Goal: Information Seeking & Learning: Learn about a topic

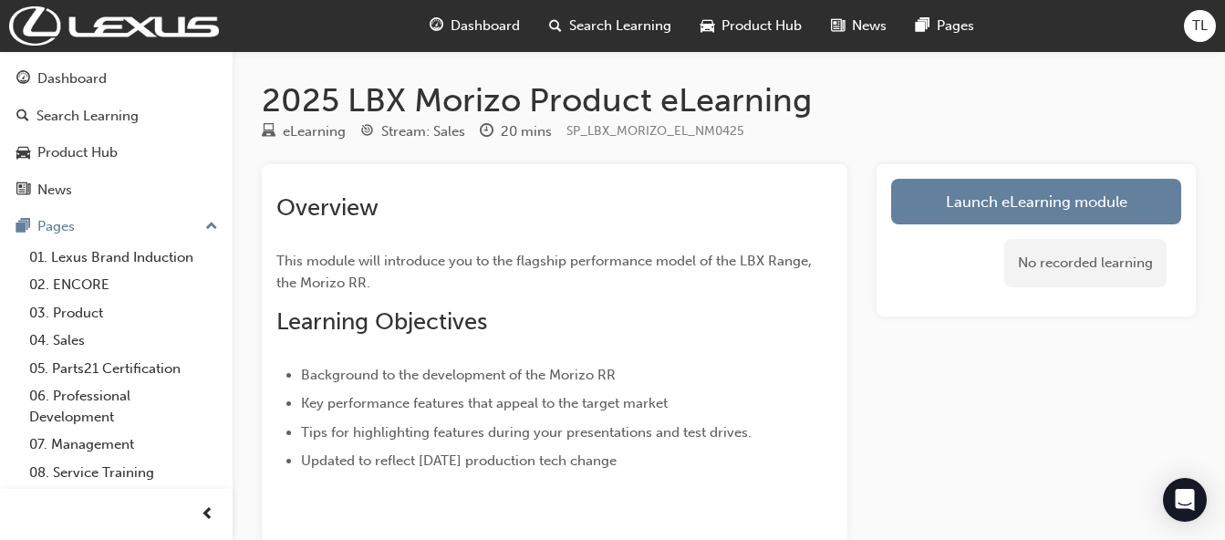
click at [1013, 190] on link "Launch eLearning module" at bounding box center [1036, 202] width 290 height 46
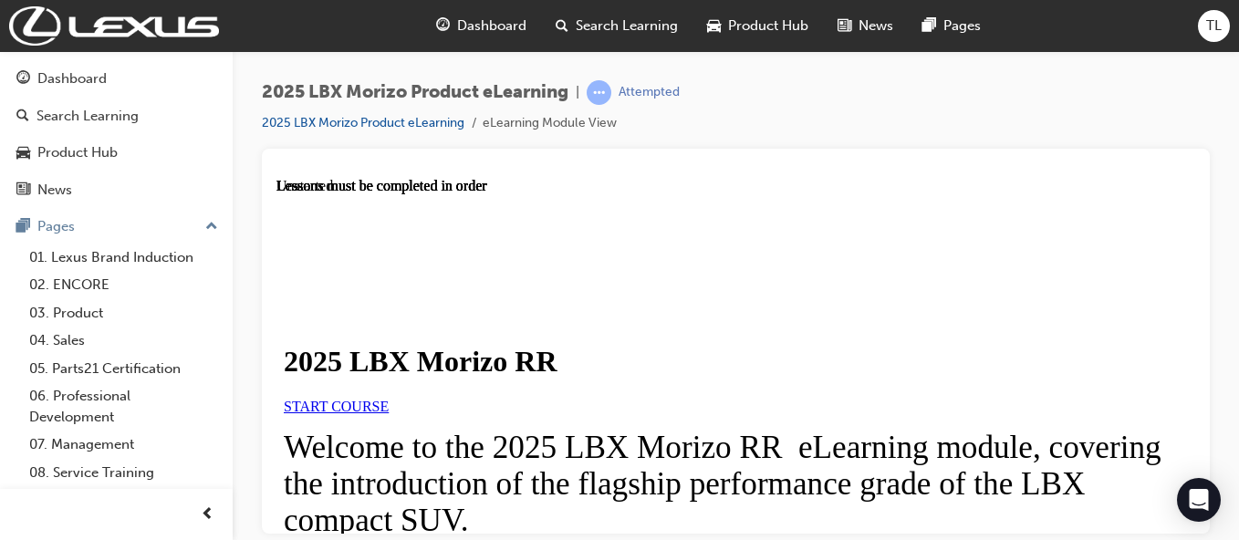
click at [389, 413] on span "START COURSE" at bounding box center [336, 406] width 105 height 16
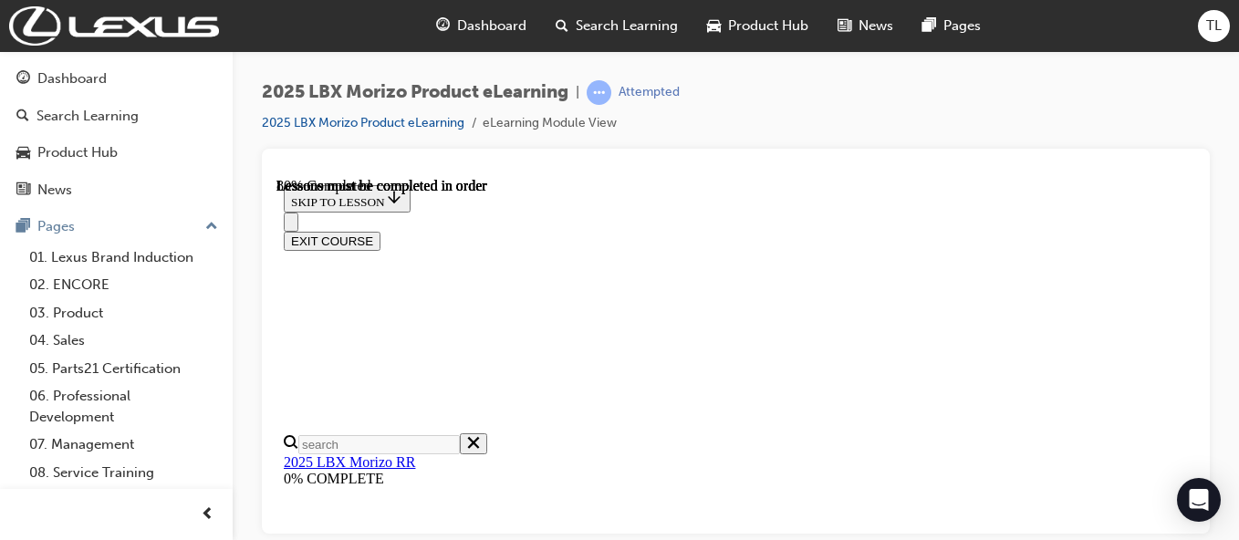
scroll to position [2143, 0]
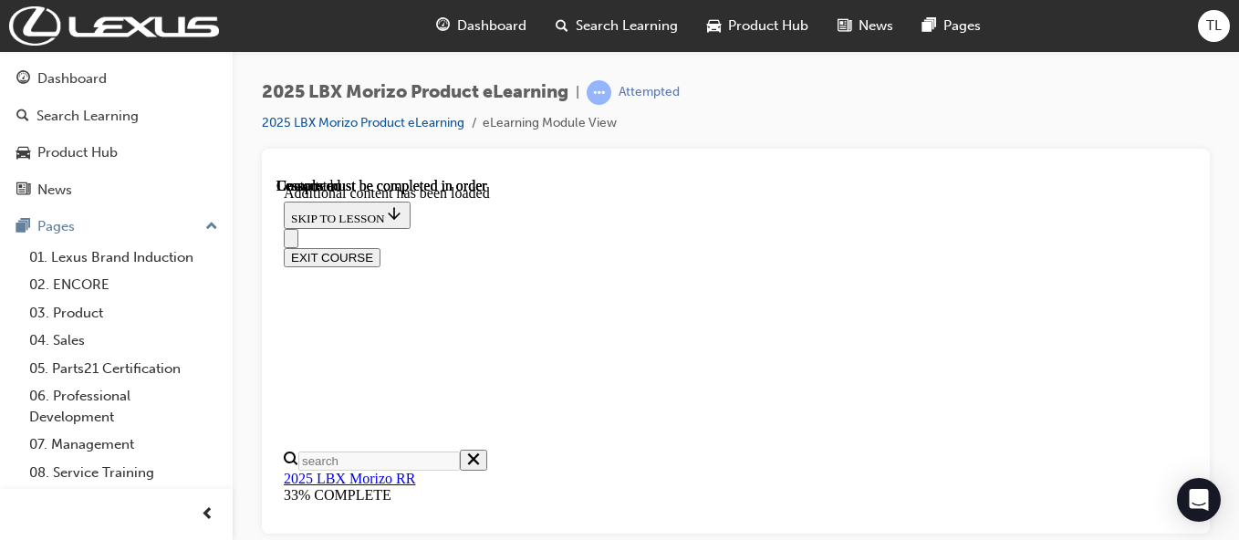
scroll to position [3229, 0]
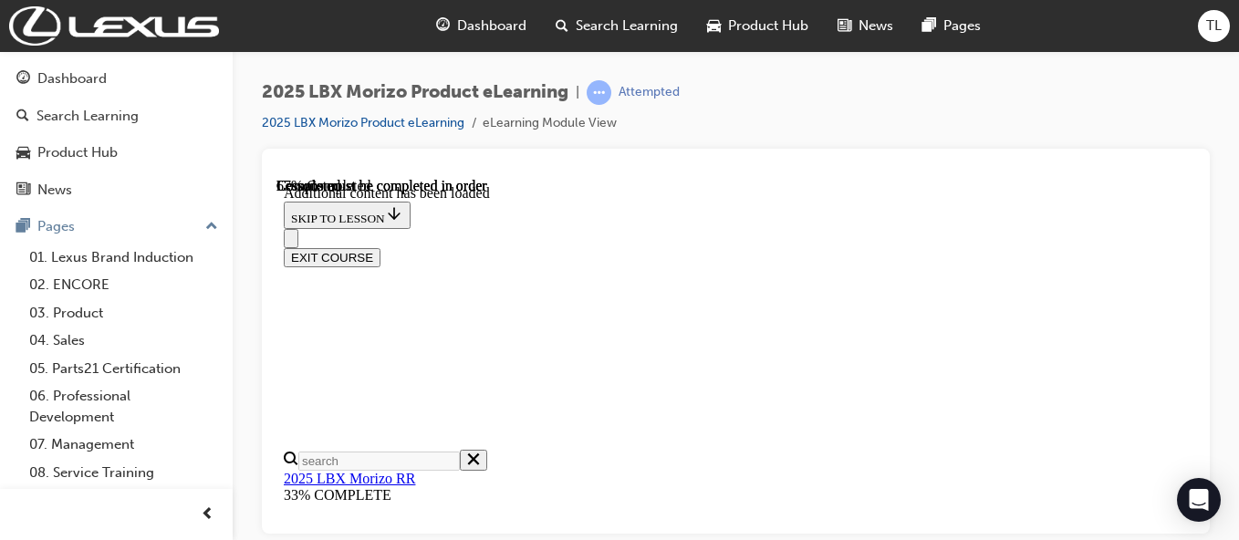
scroll to position [1304, 8]
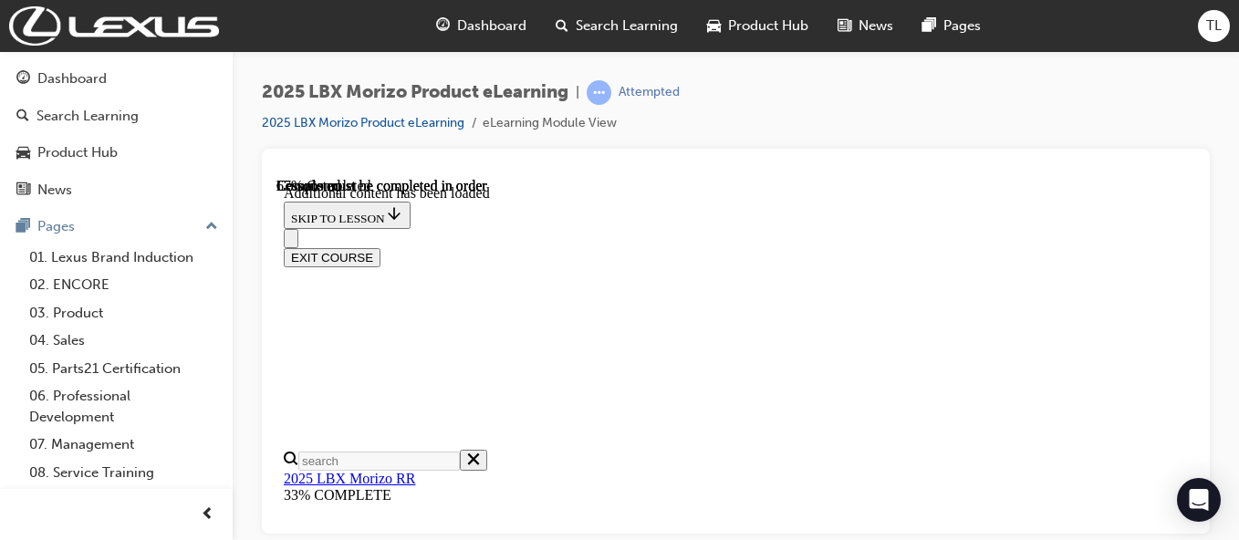
scroll to position [1355, 8]
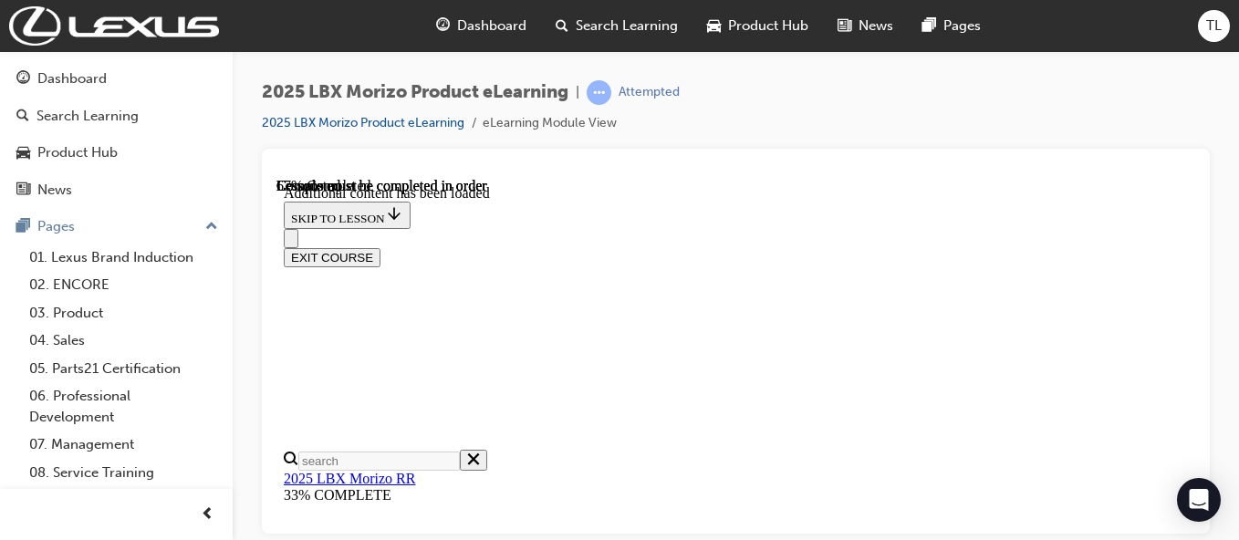
scroll to position [420, 0]
drag, startPoint x: 793, startPoint y: 503, endPoint x: 752, endPoint y: 369, distance: 140.3
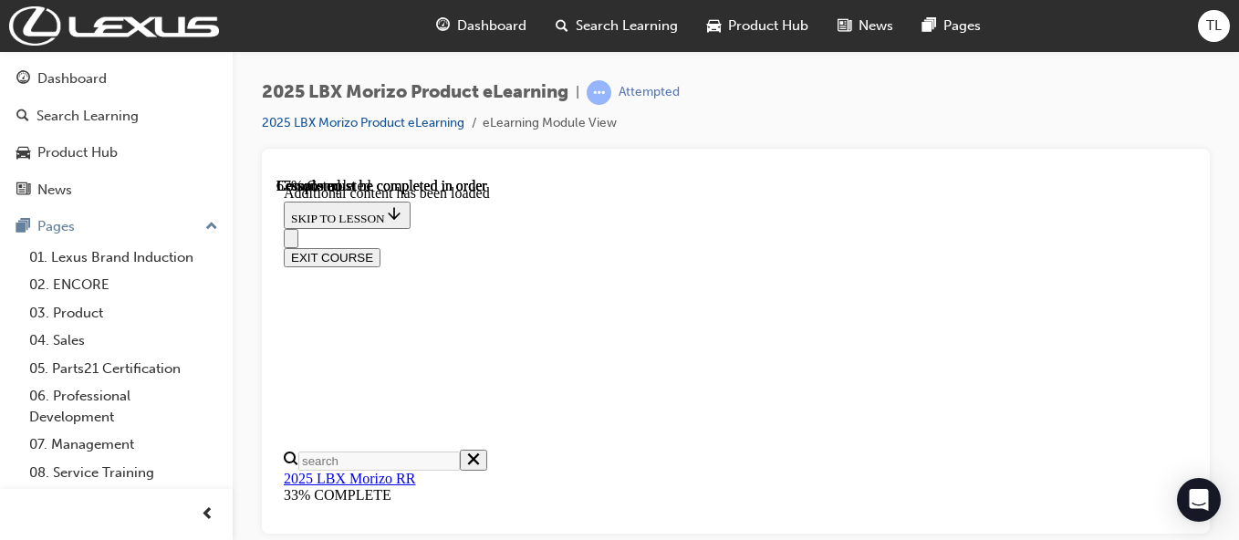
scroll to position [1352, 8]
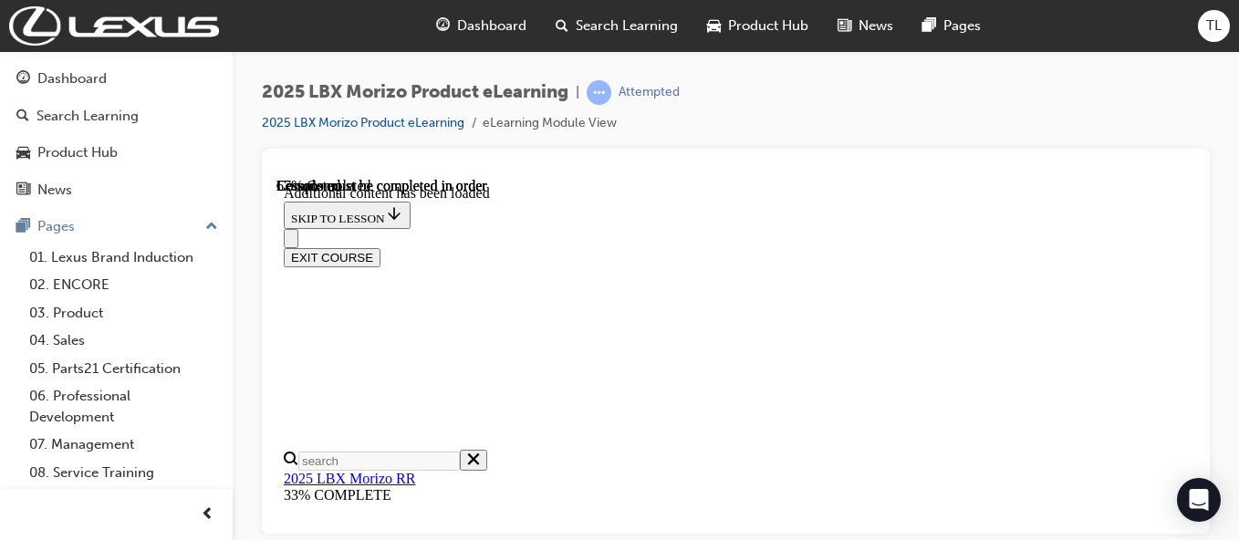
scroll to position [1450, 8]
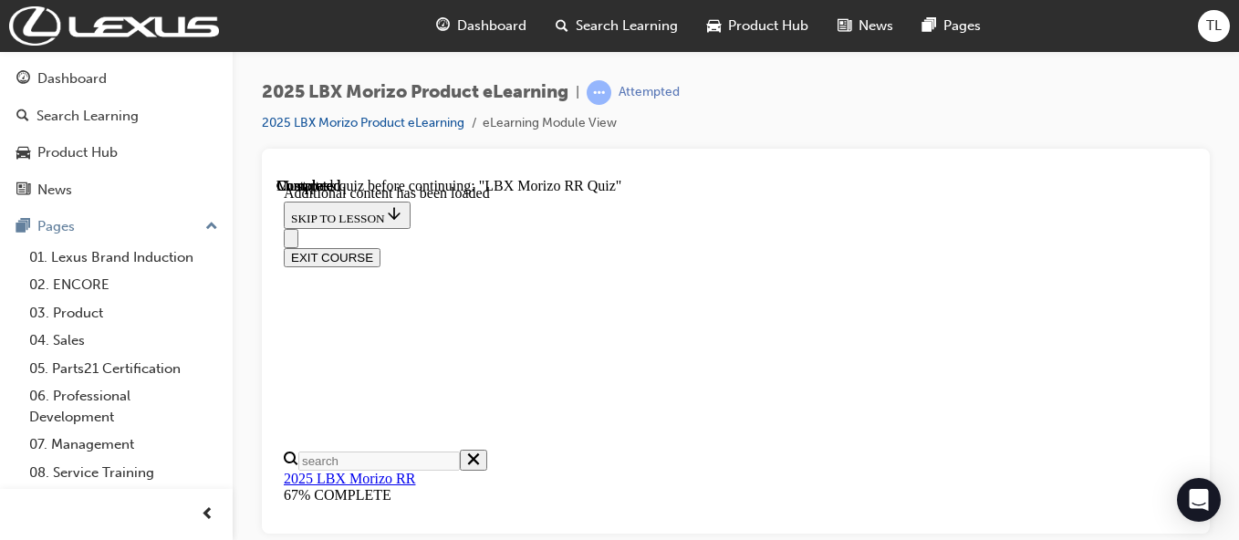
scroll to position [1275, 8]
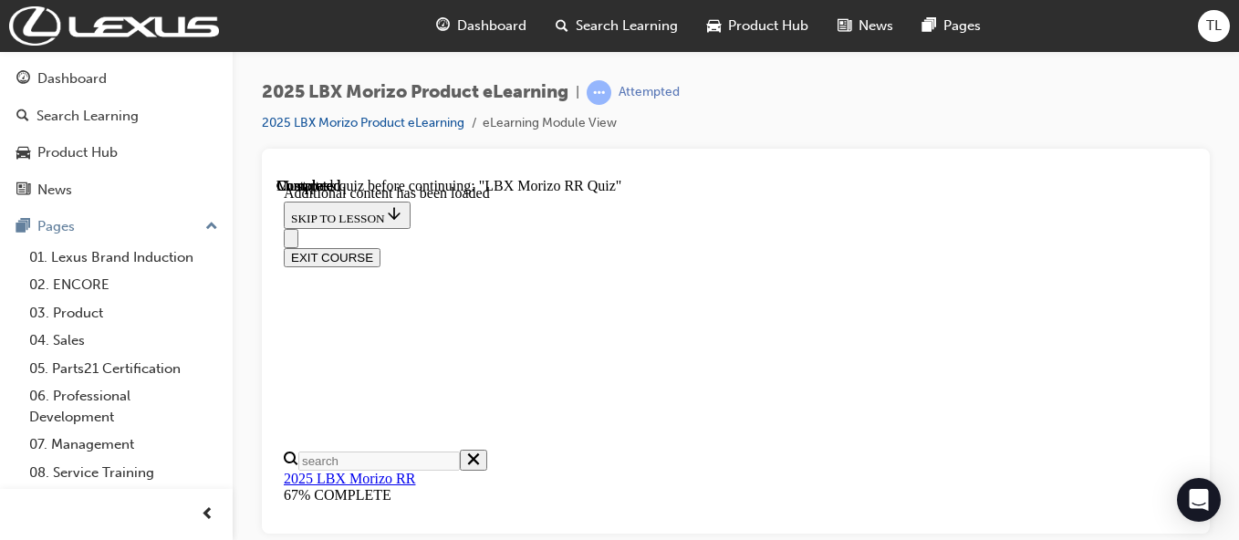
scroll to position [1159, 8]
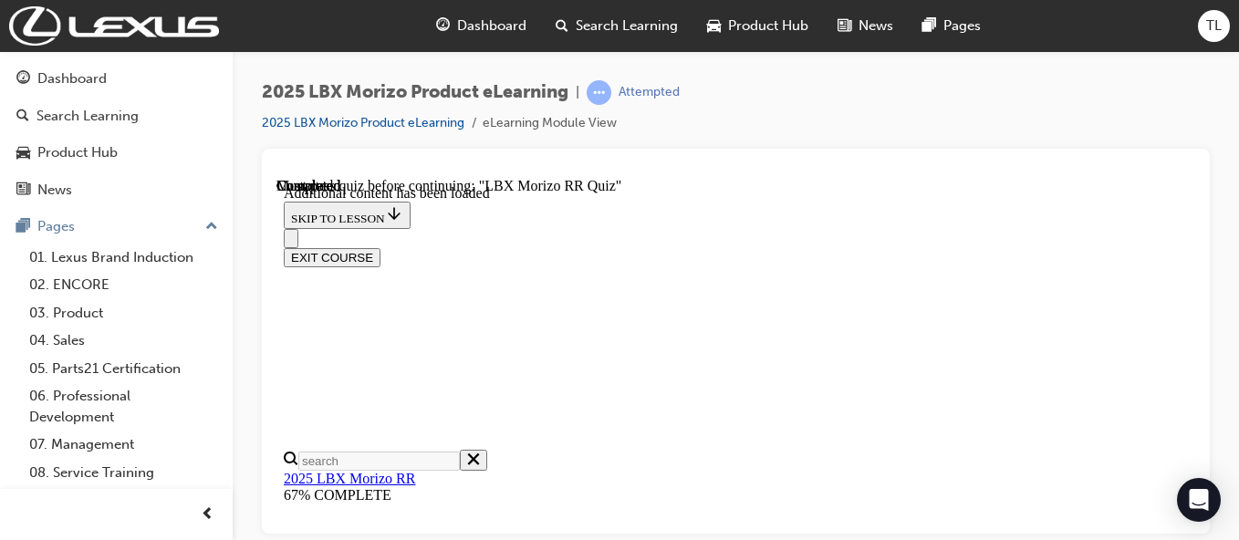
scroll to position [1275, 8]
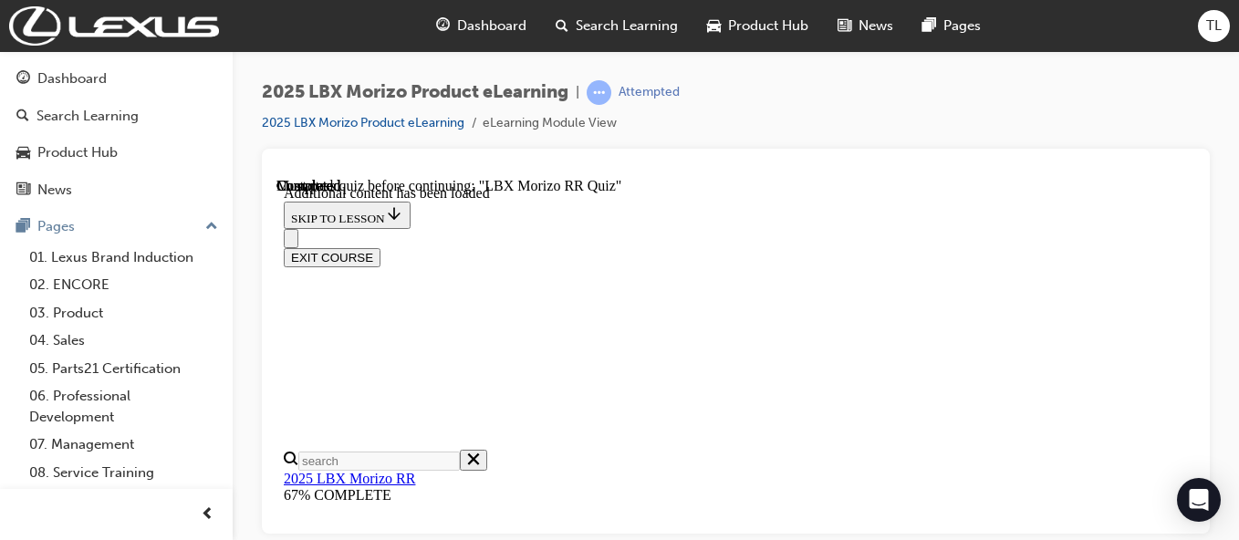
drag, startPoint x: 526, startPoint y: 277, endPoint x: 807, endPoint y: 320, distance: 284.3
radio input "true"
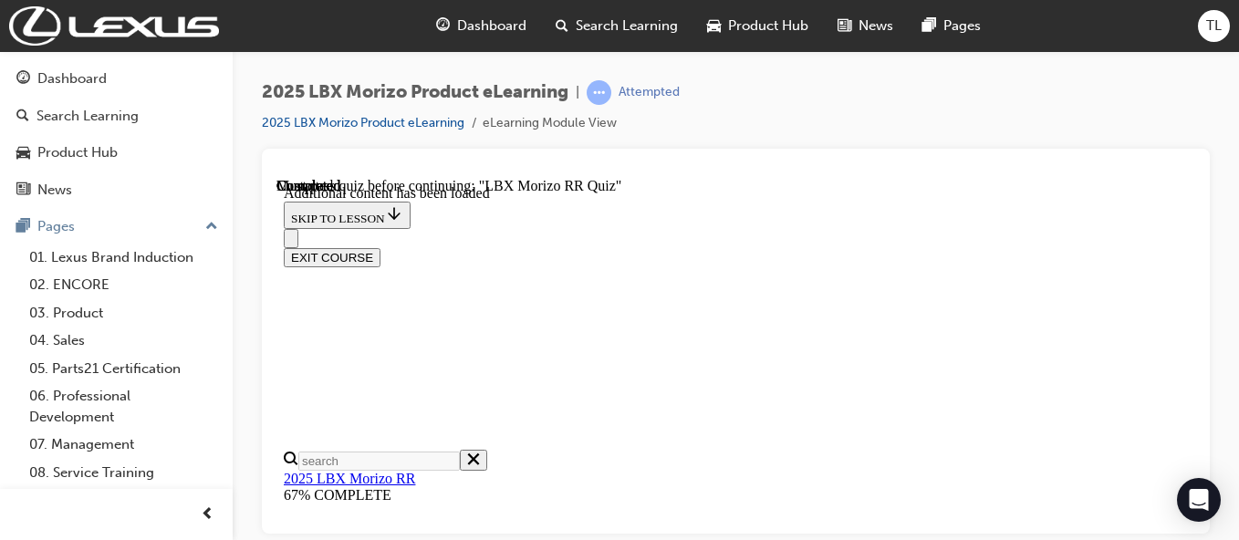
scroll to position [663, 0]
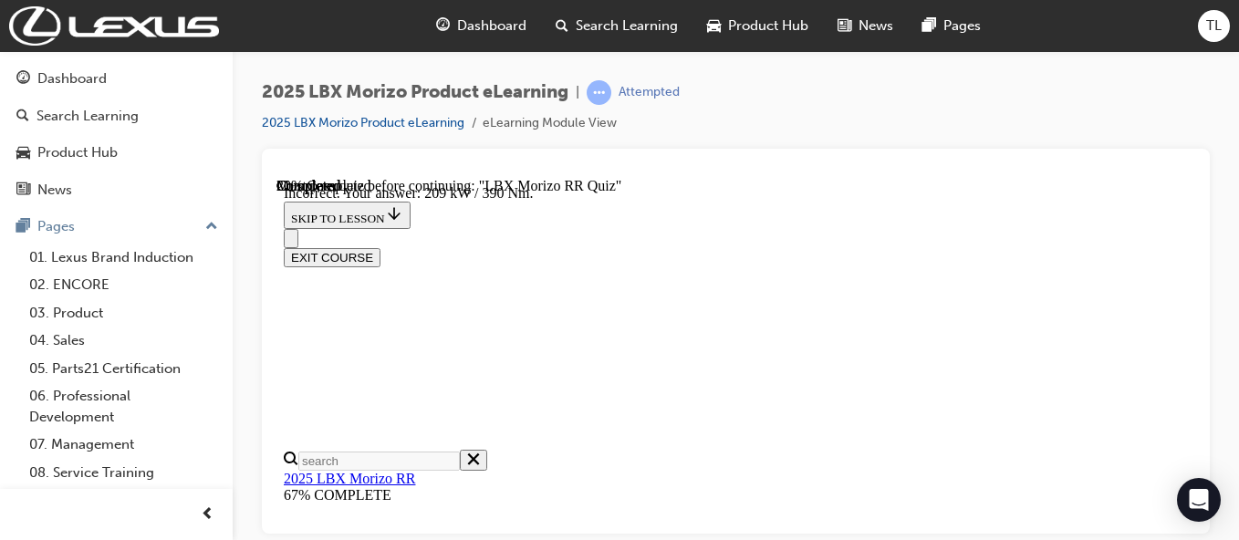
scroll to position [588, 0]
radio input "true"
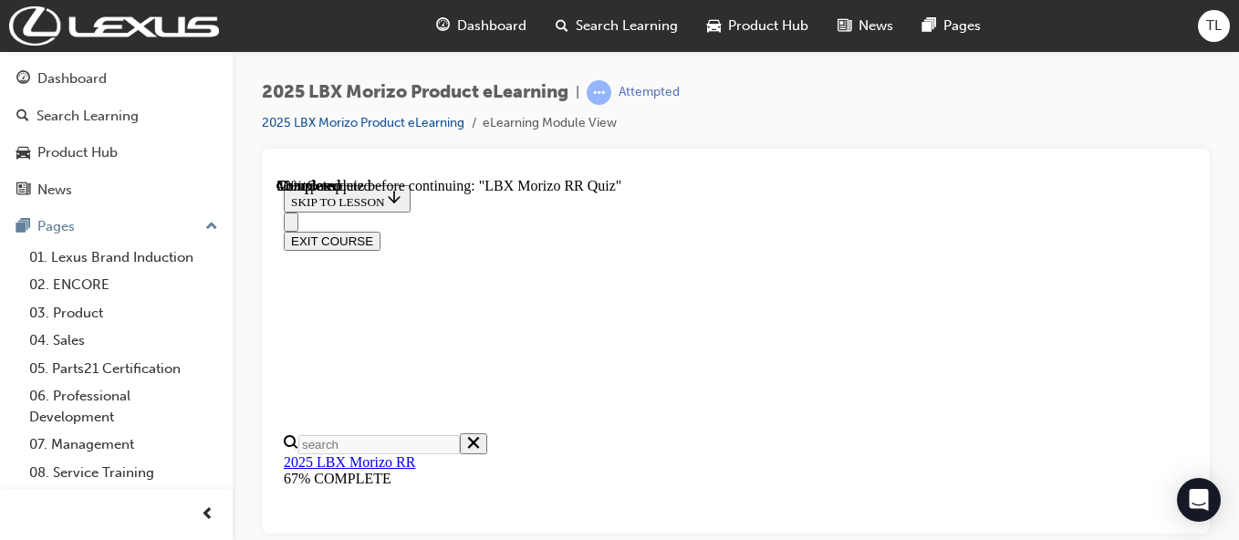
scroll to position [476, 0]
radio input "true"
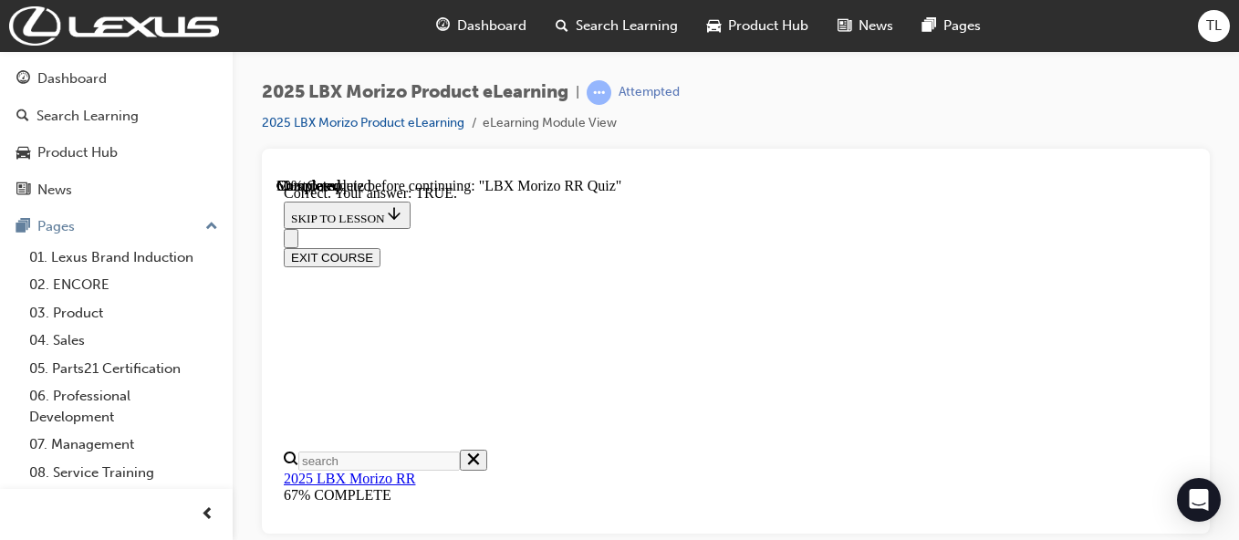
scroll to position [785, 0]
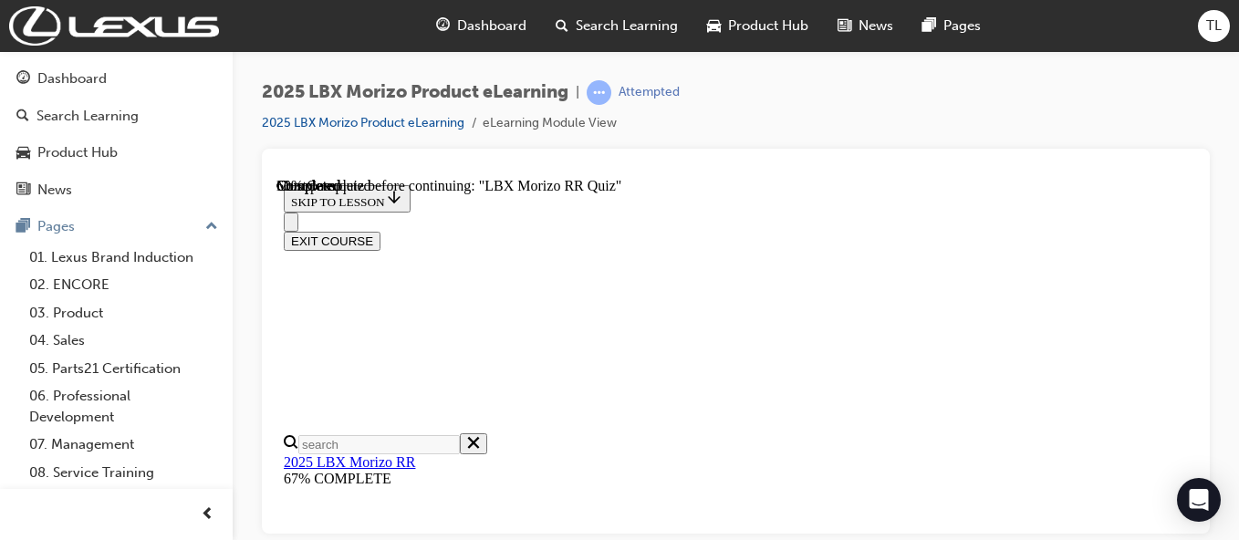
scroll to position [544, 0]
radio input "true"
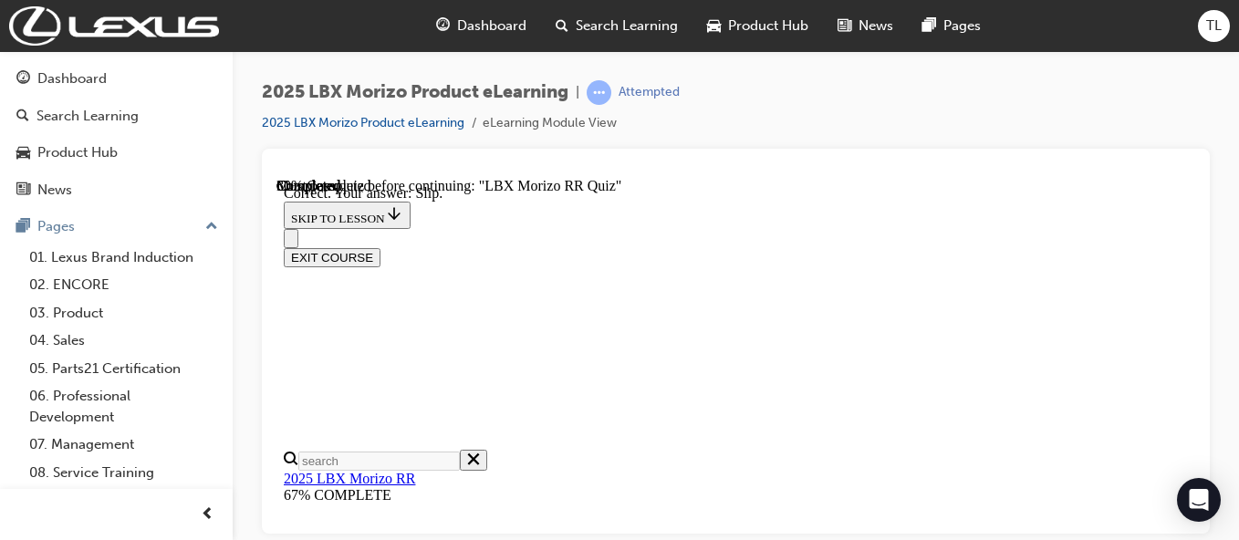
scroll to position [826, 0]
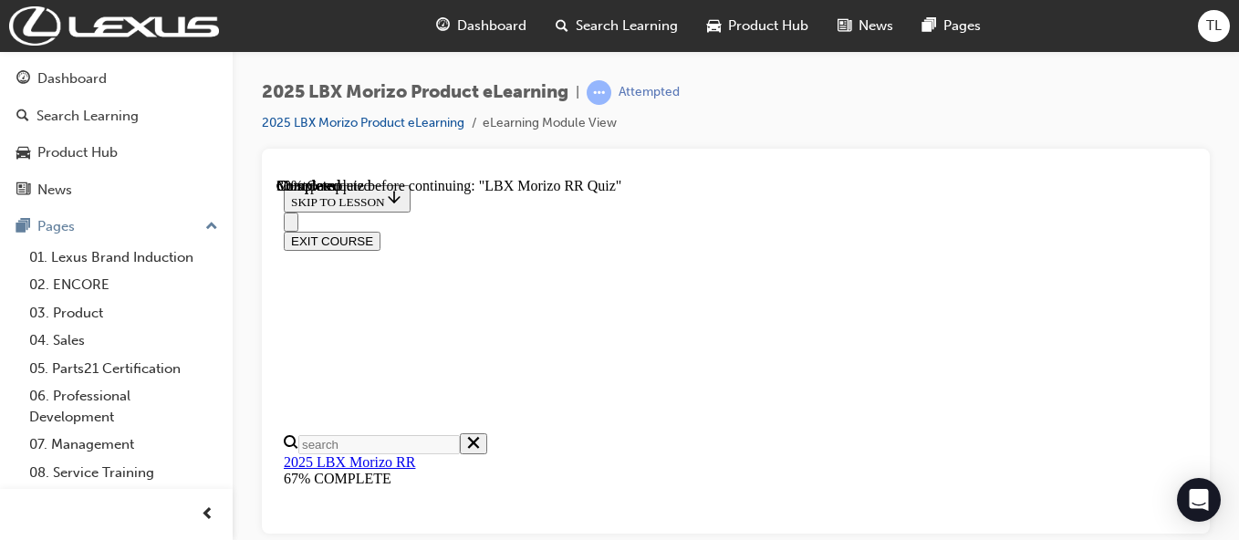
scroll to position [334, 0]
radio input "true"
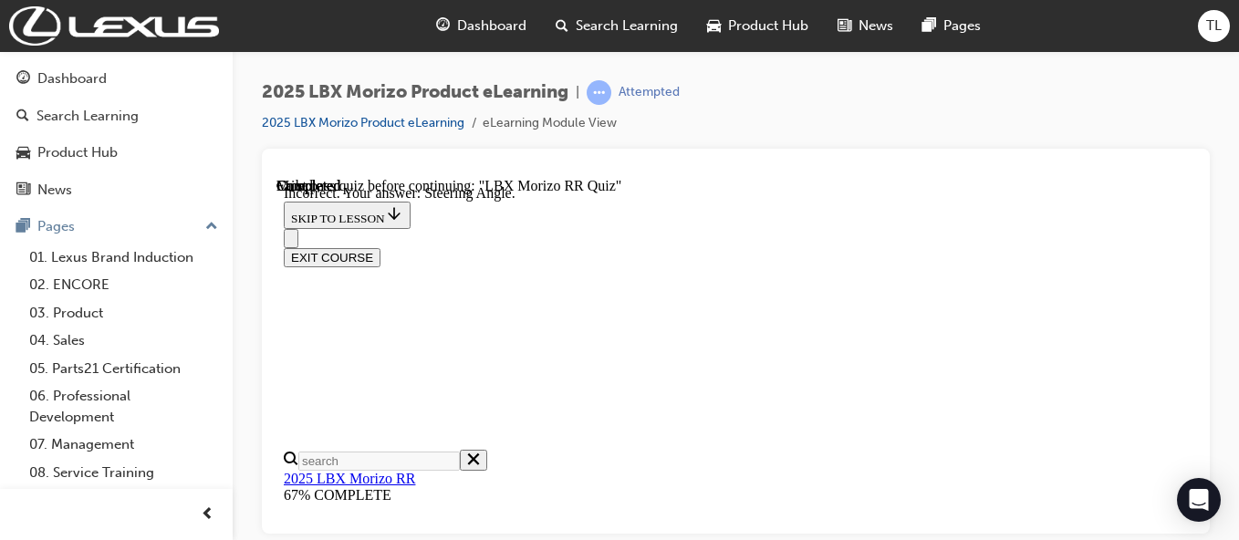
scroll to position [608, 0]
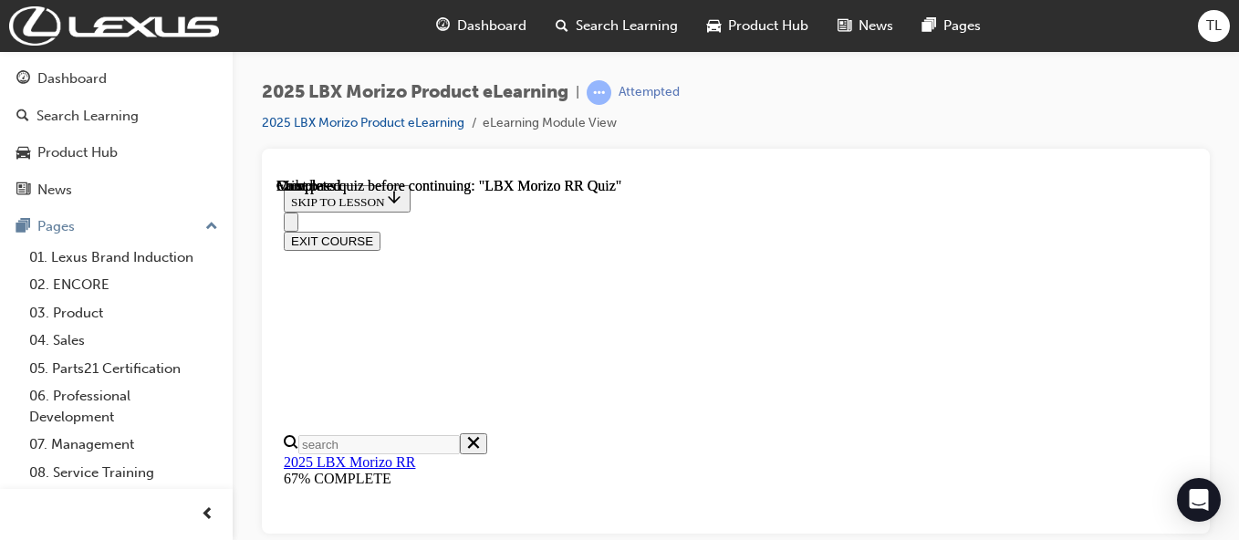
scroll to position [648, 0]
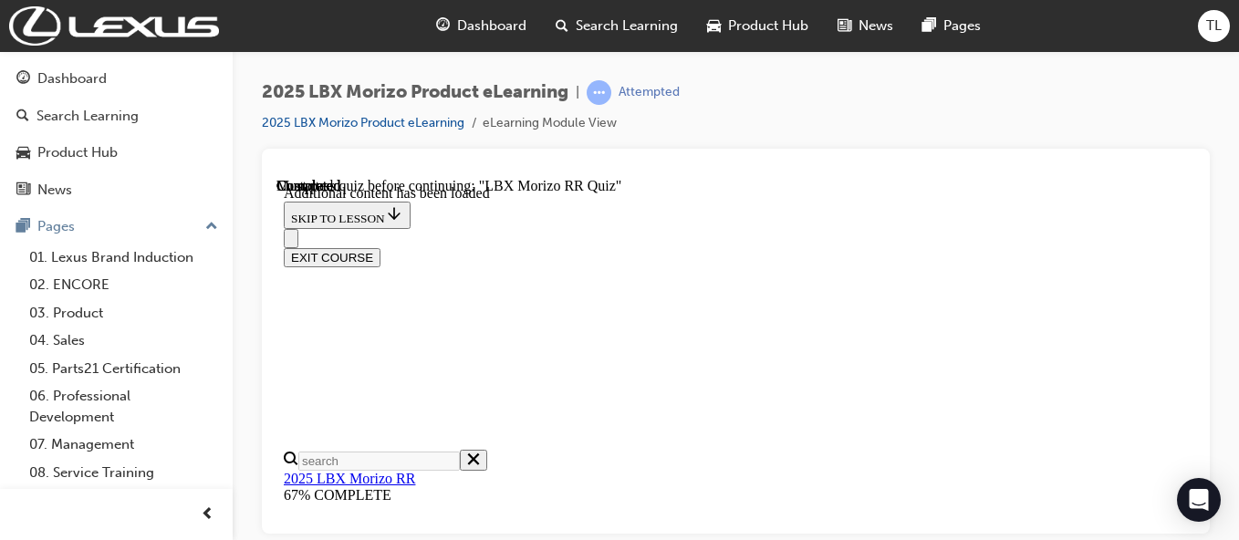
scroll to position [64, 0]
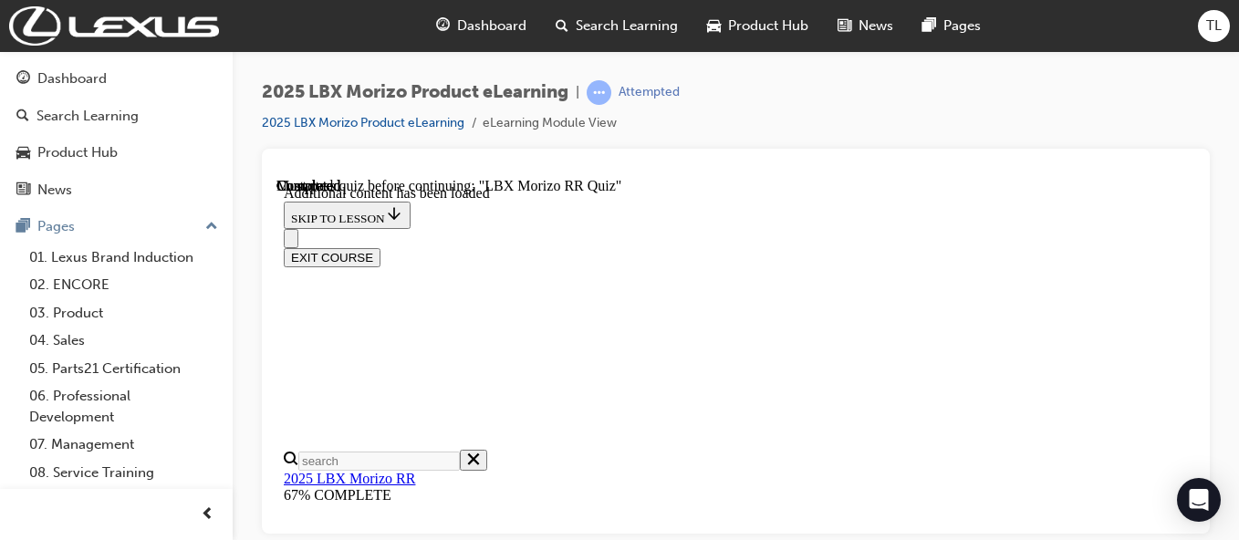
scroll to position [2046, 0]
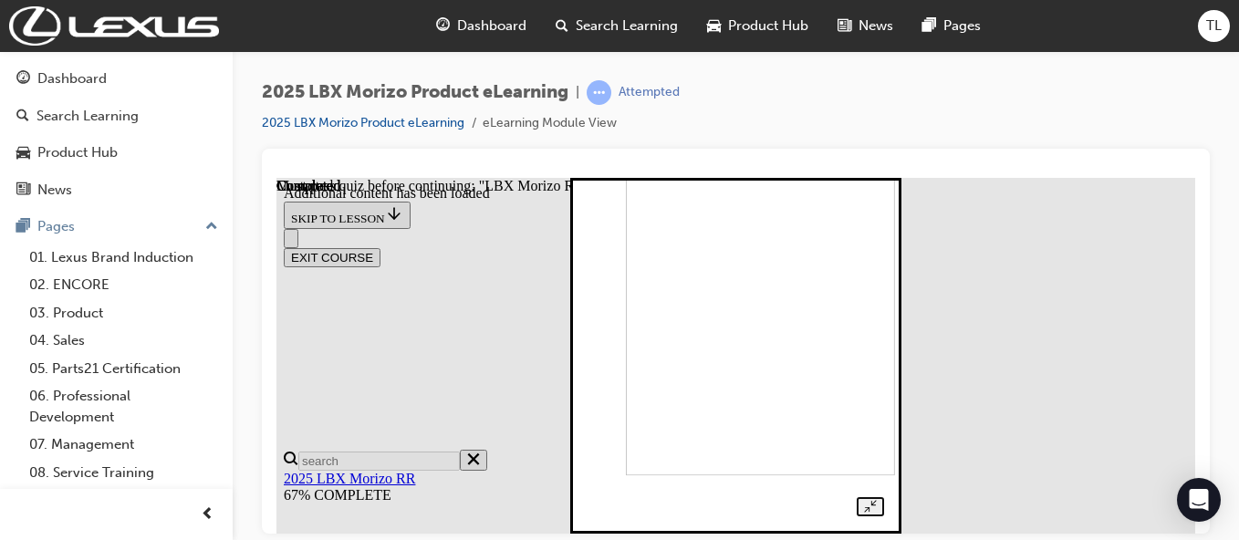
click at [685, 401] on img at bounding box center [760, 297] width 269 height 356
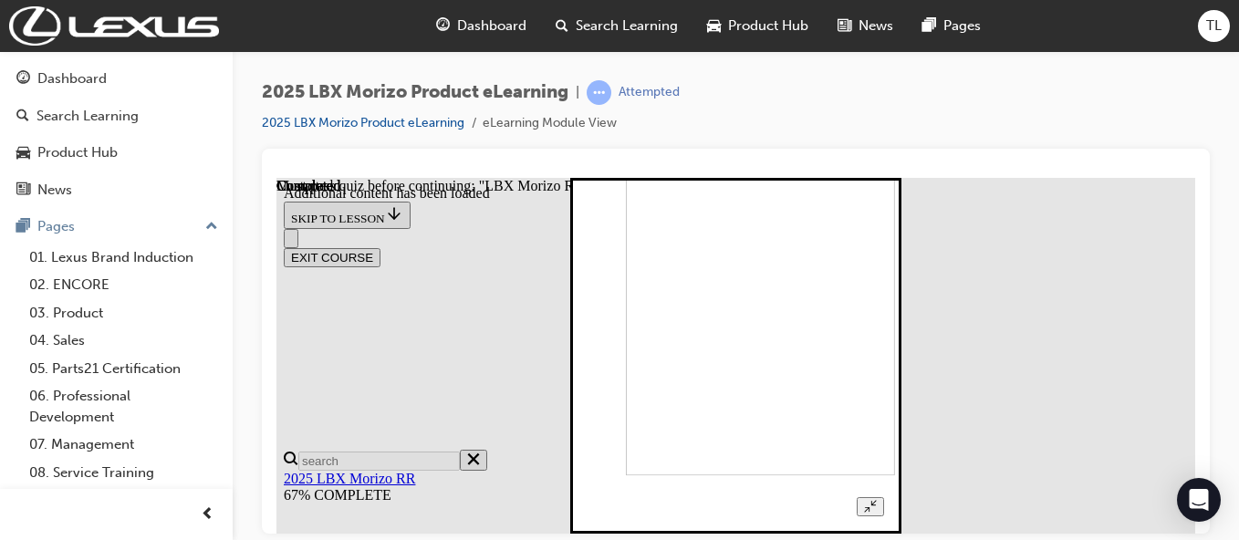
click at [884, 373] on div at bounding box center [736, 334] width 297 height 361
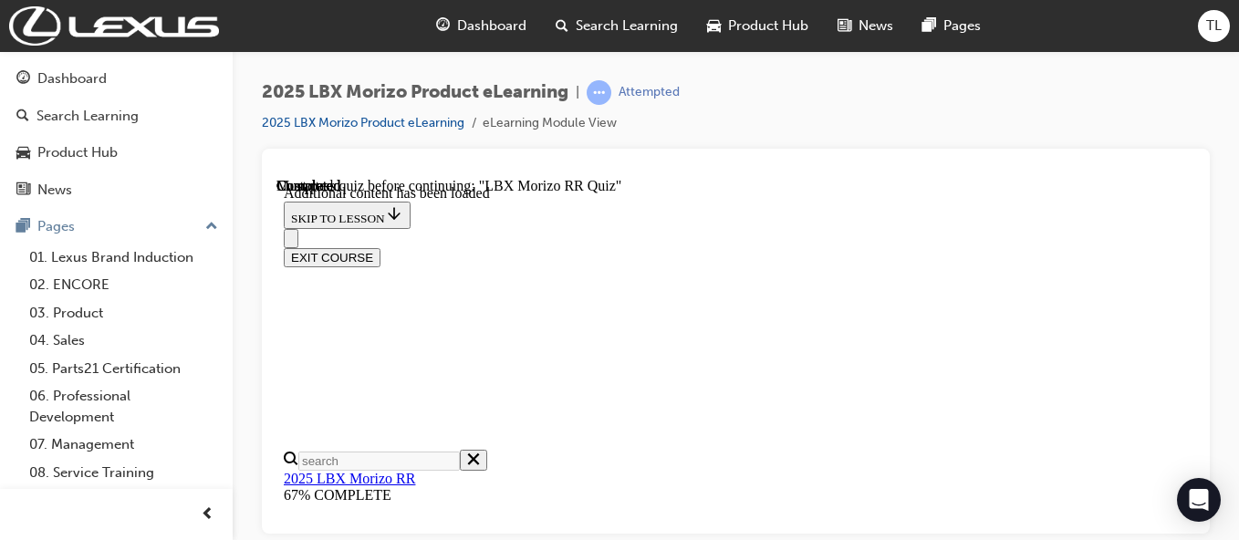
scroll to position [444, 0]
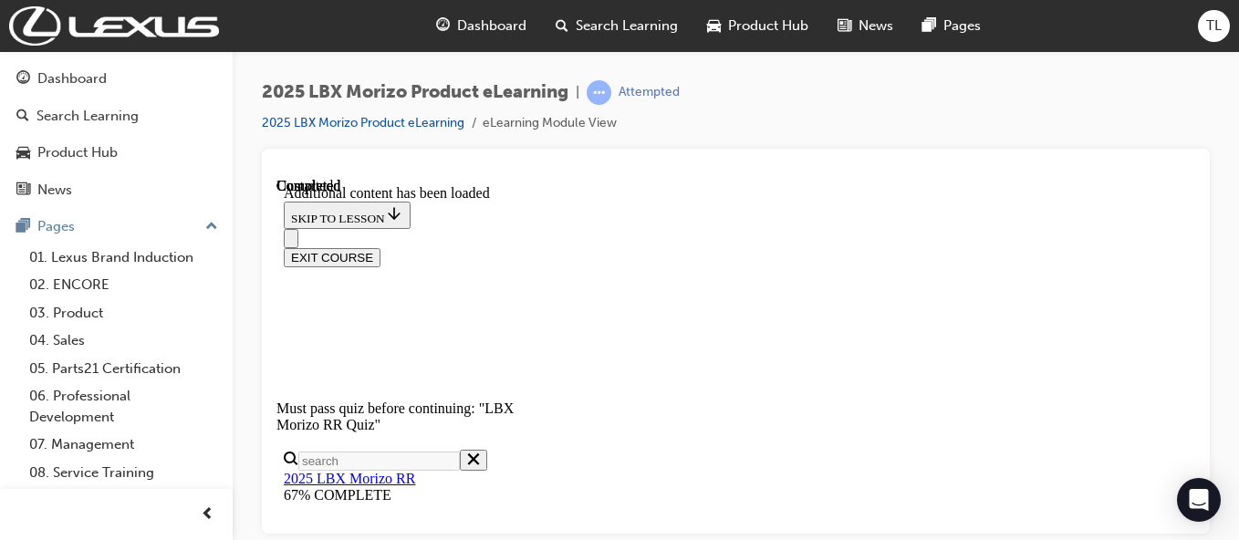
radio input "true"
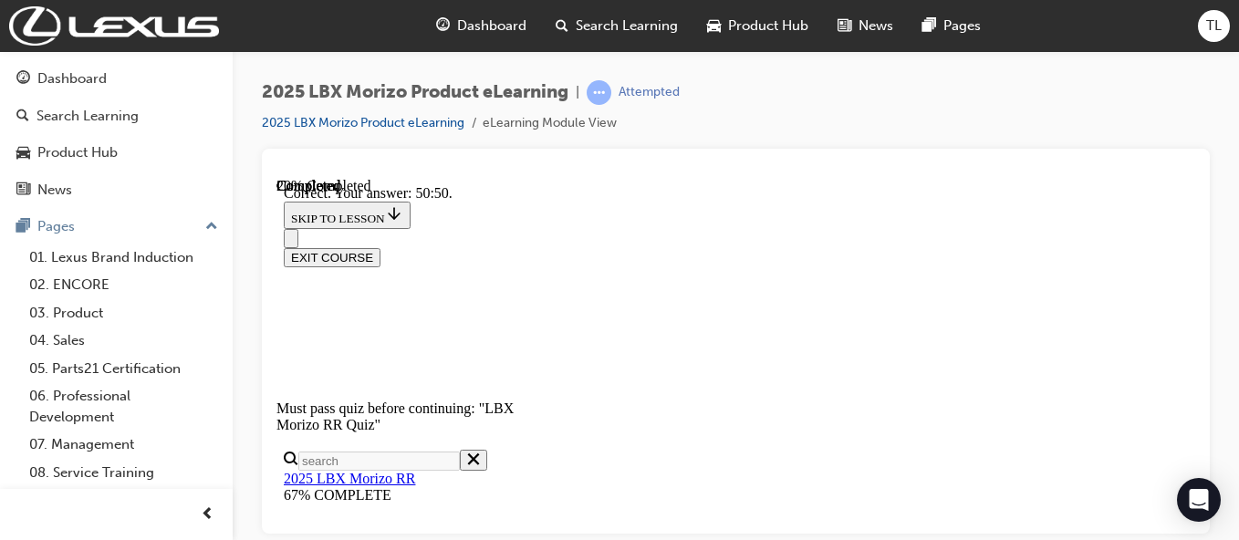
radio input "true"
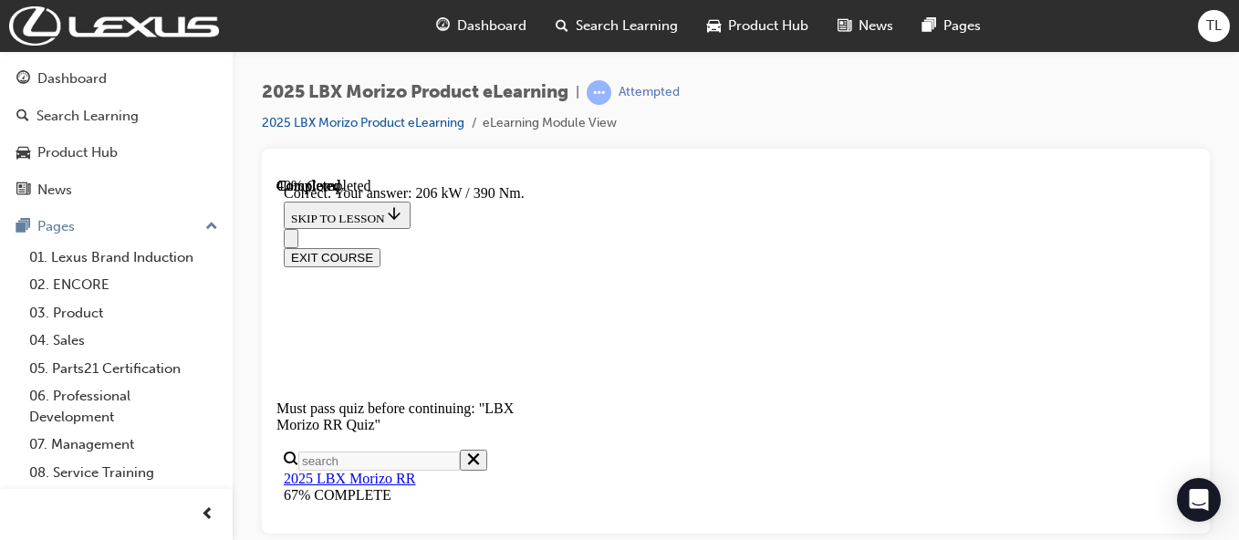
scroll to position [811, 0]
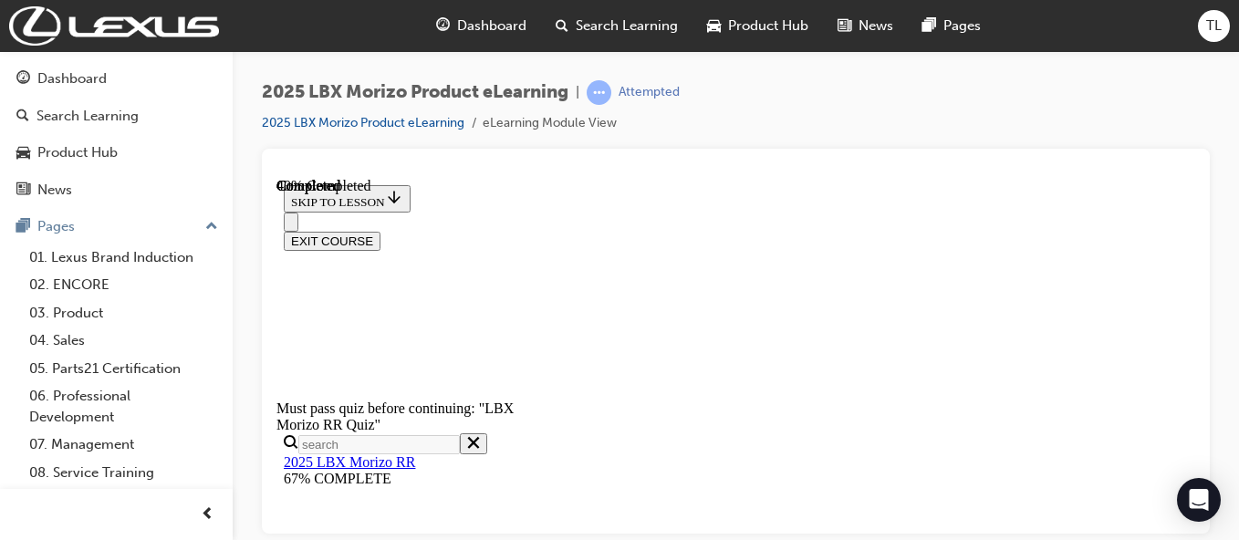
scroll to position [568, 0]
radio input "true"
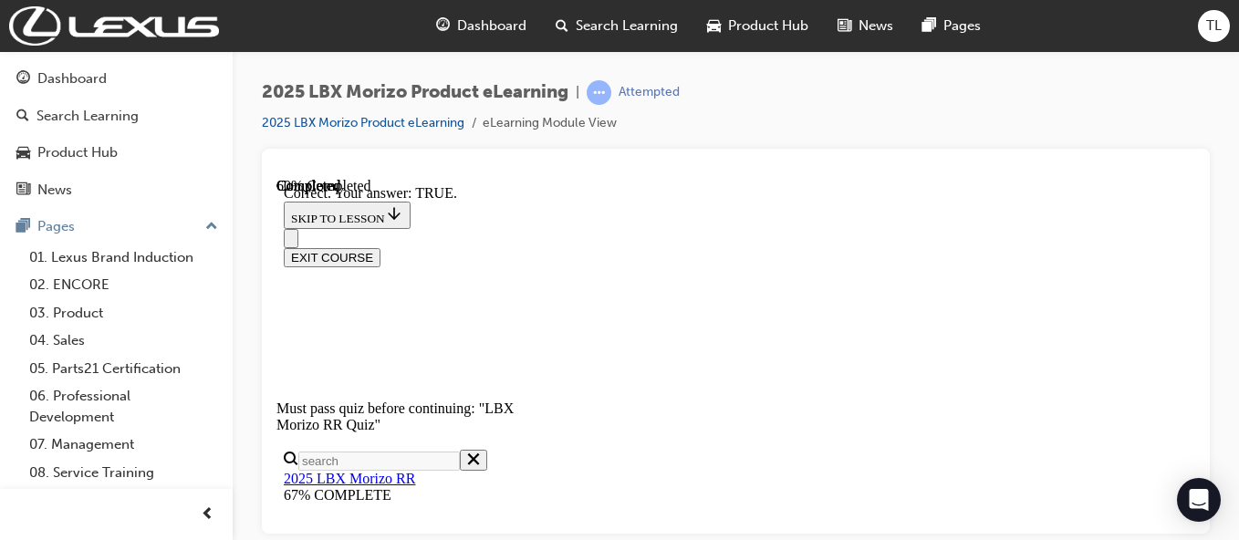
scroll to position [785, 0]
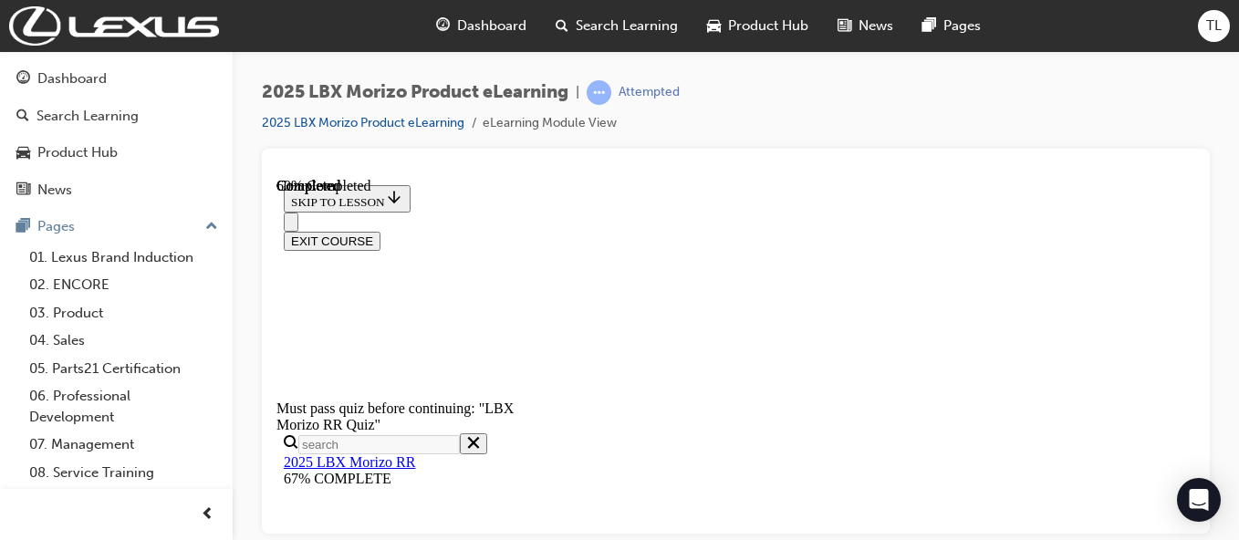
scroll to position [524, 0]
radio input "true"
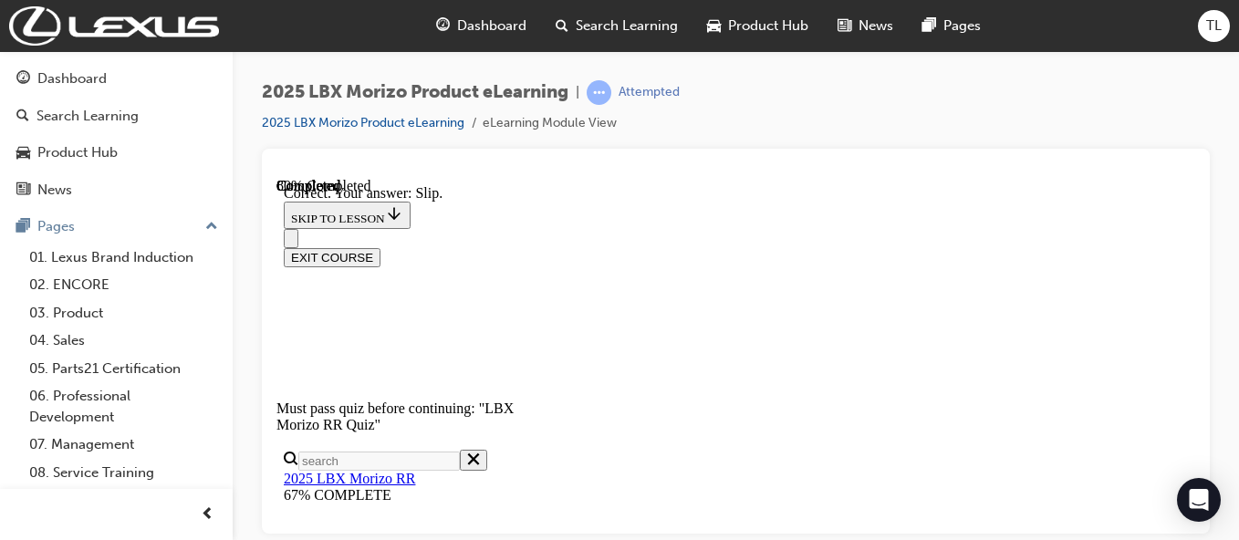
scroll to position [826, 0]
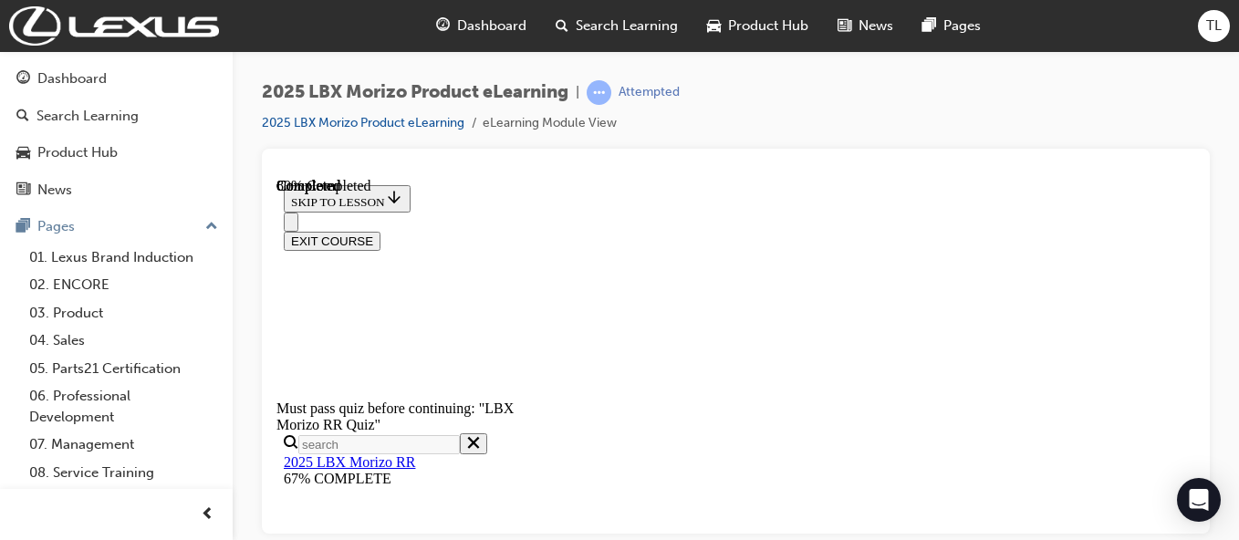
scroll to position [359, 0]
radio input "true"
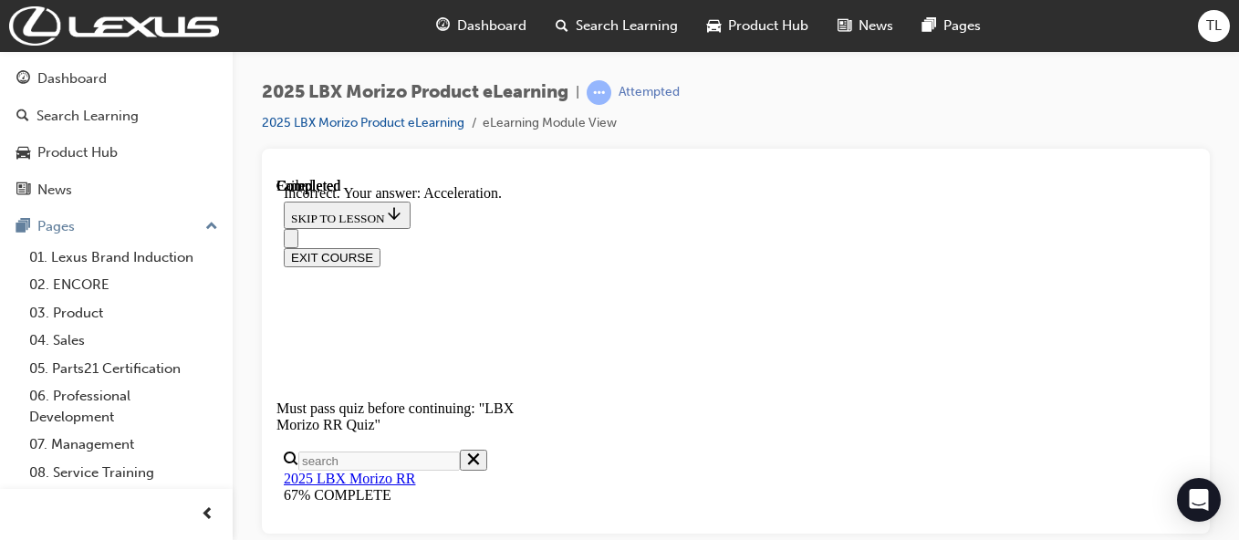
scroll to position [272, 0]
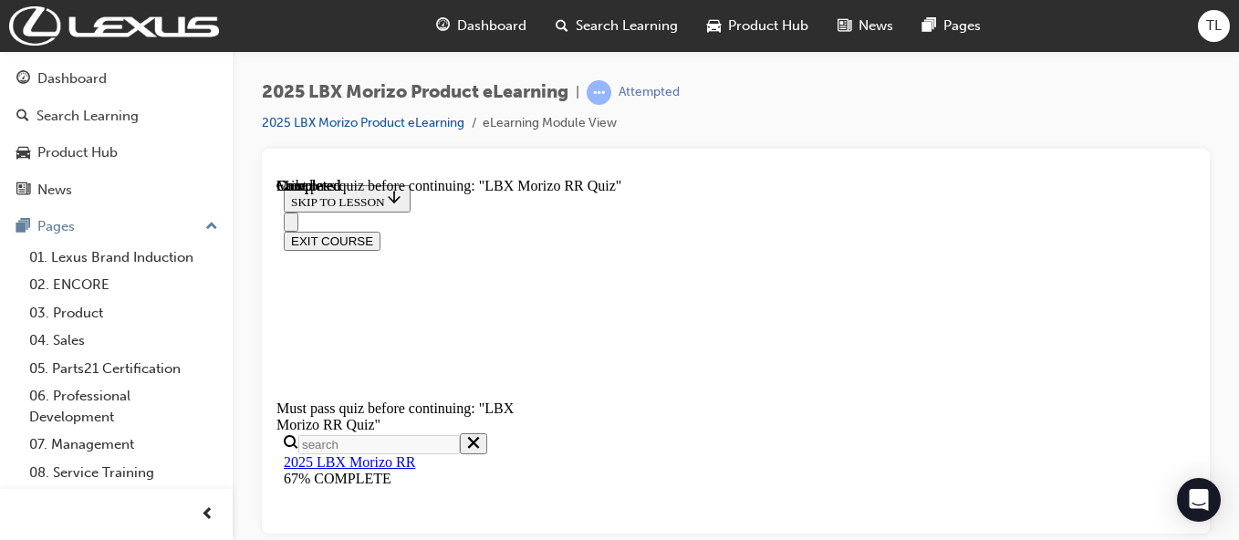
scroll to position [648, 0]
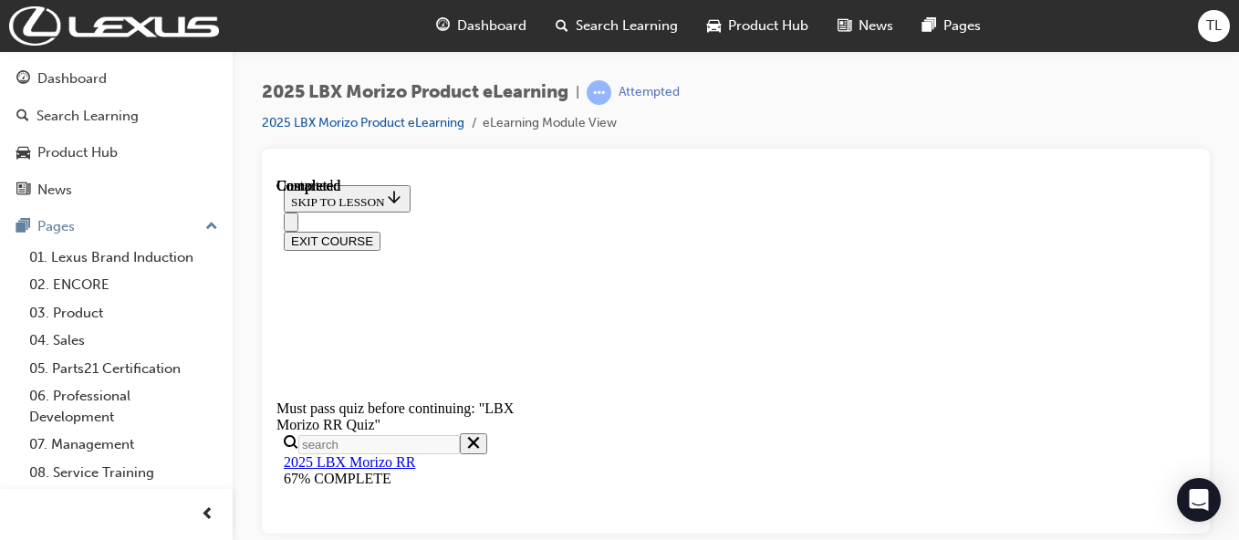
drag, startPoint x: 712, startPoint y: 315, endPoint x: 713, endPoint y: 268, distance: 46.6
drag, startPoint x: 713, startPoint y: 268, endPoint x: 701, endPoint y: 303, distance: 36.9
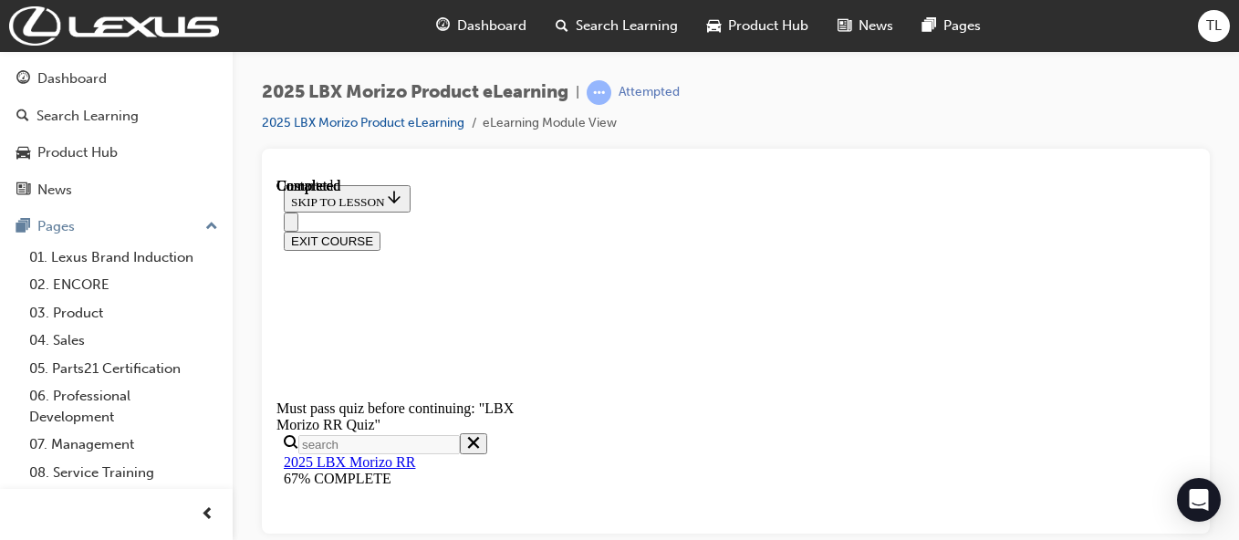
radio input "true"
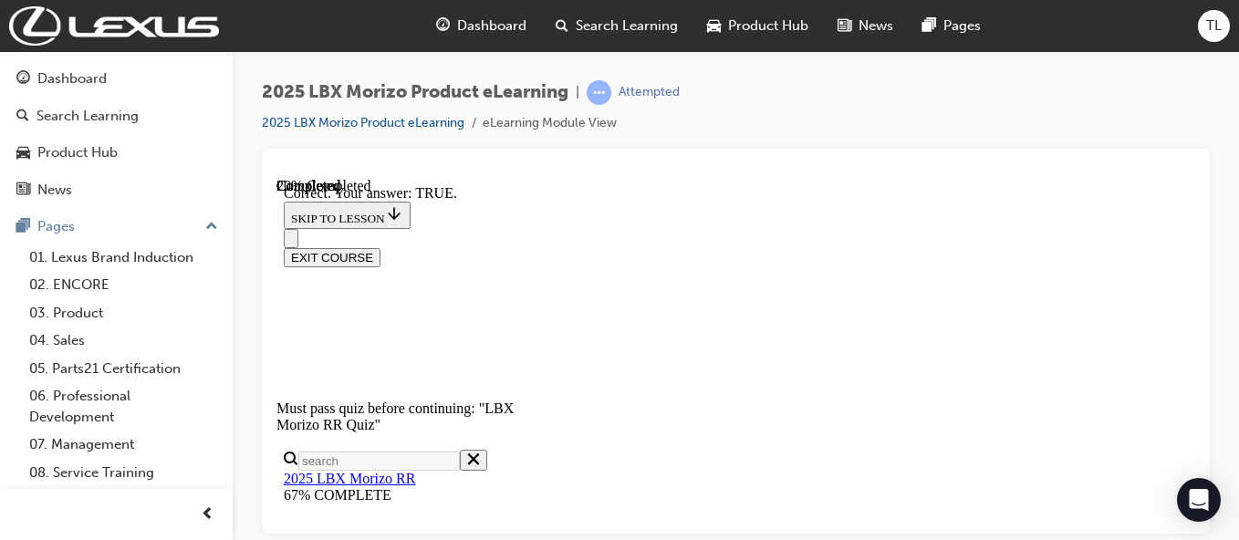
scroll to position [785, 0]
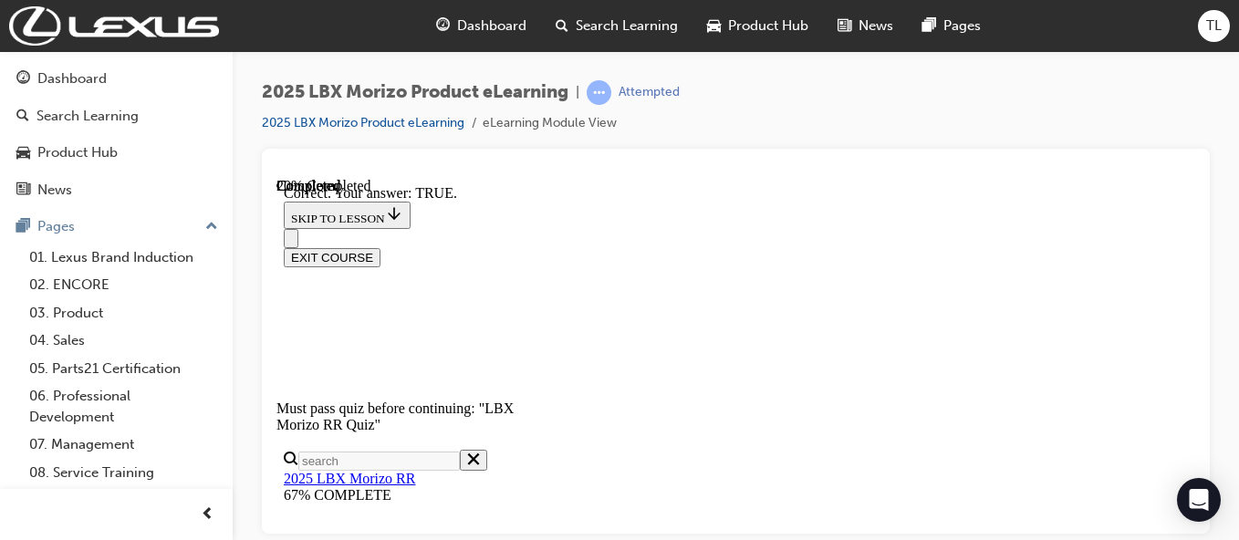
radio input "true"
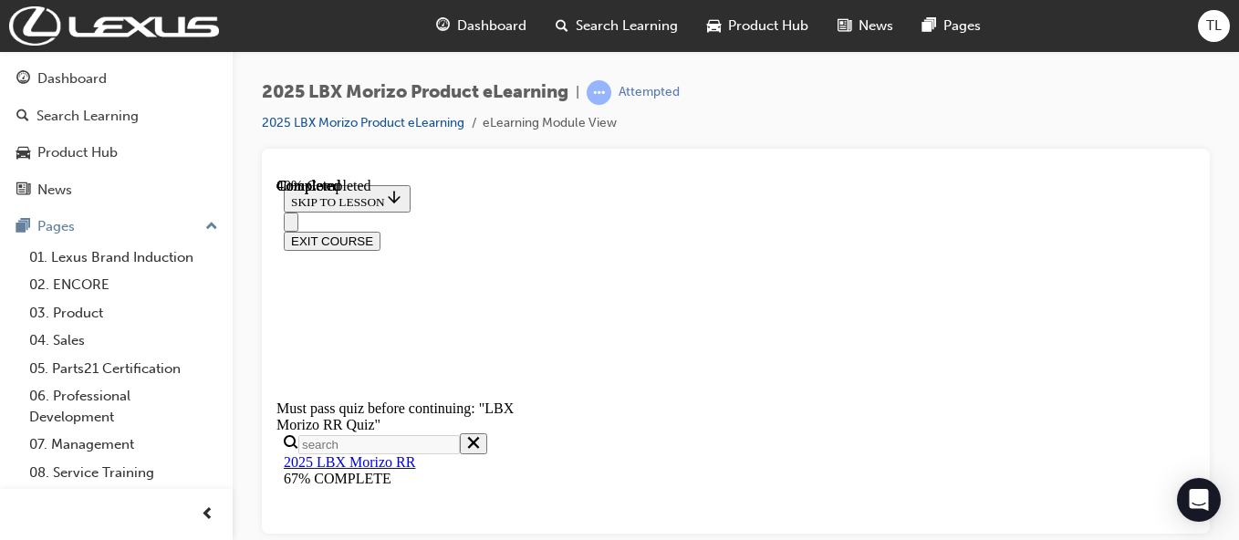
scroll to position [311, 0]
radio input "true"
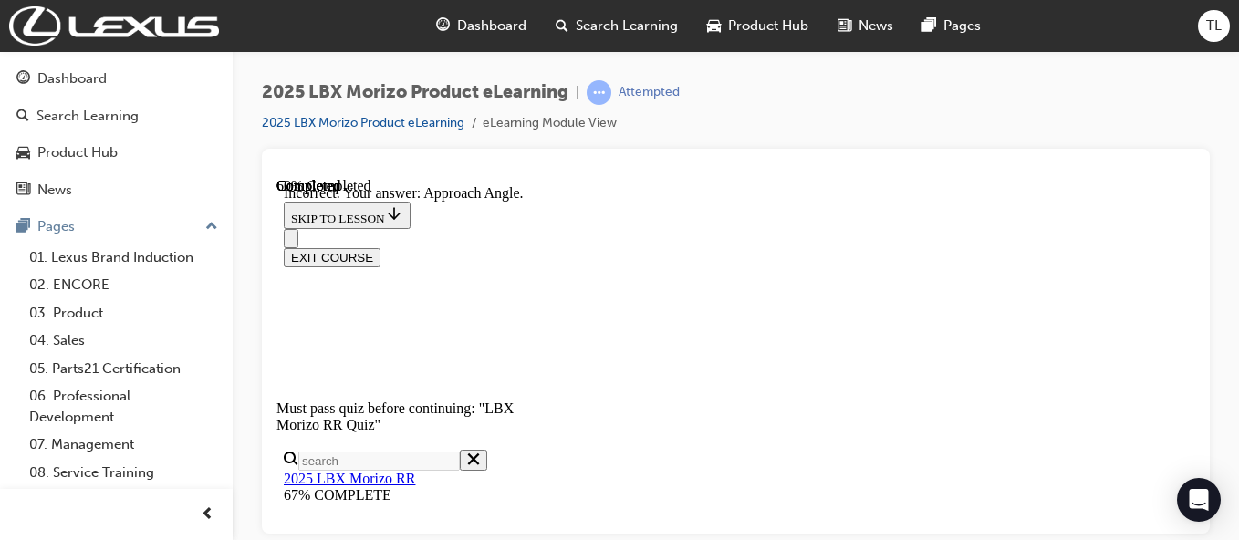
scroll to position [608, 0]
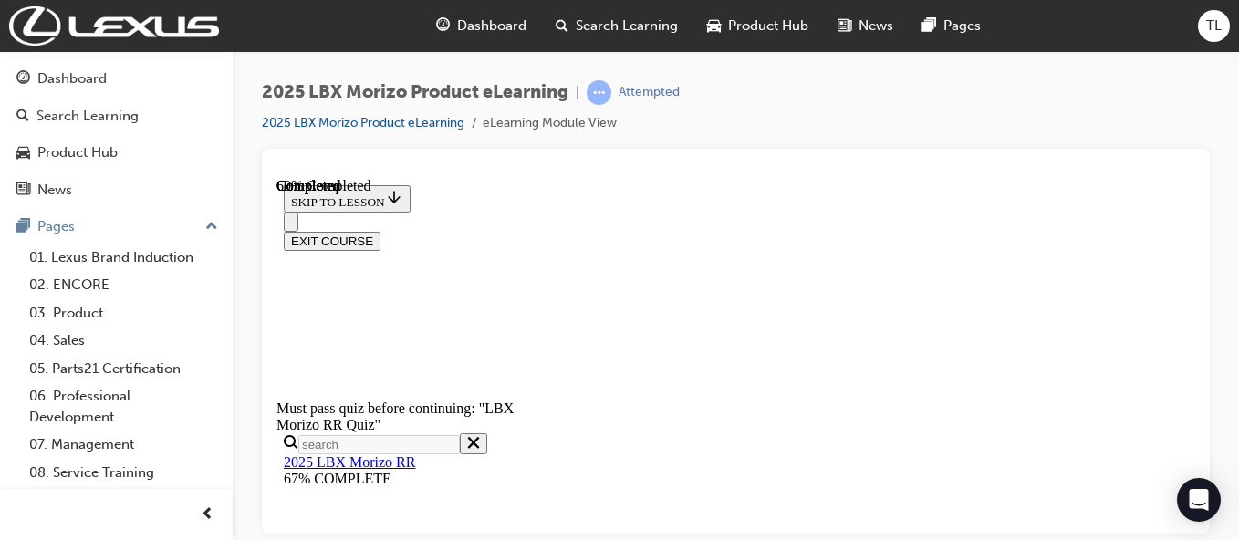
scroll to position [590, 0]
radio input "true"
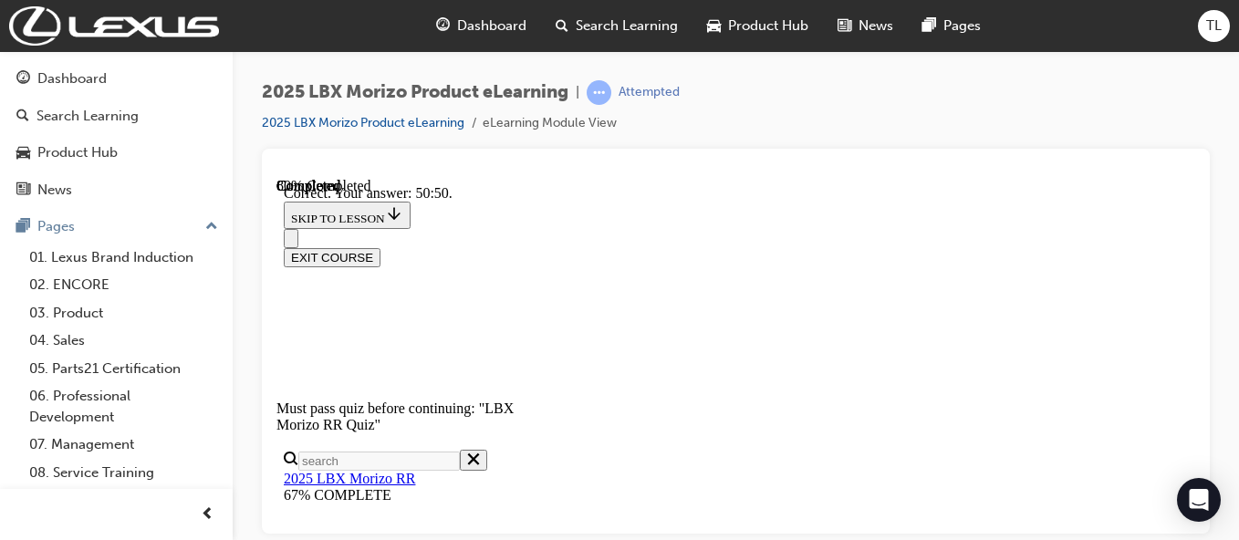
scroll to position [874, 0]
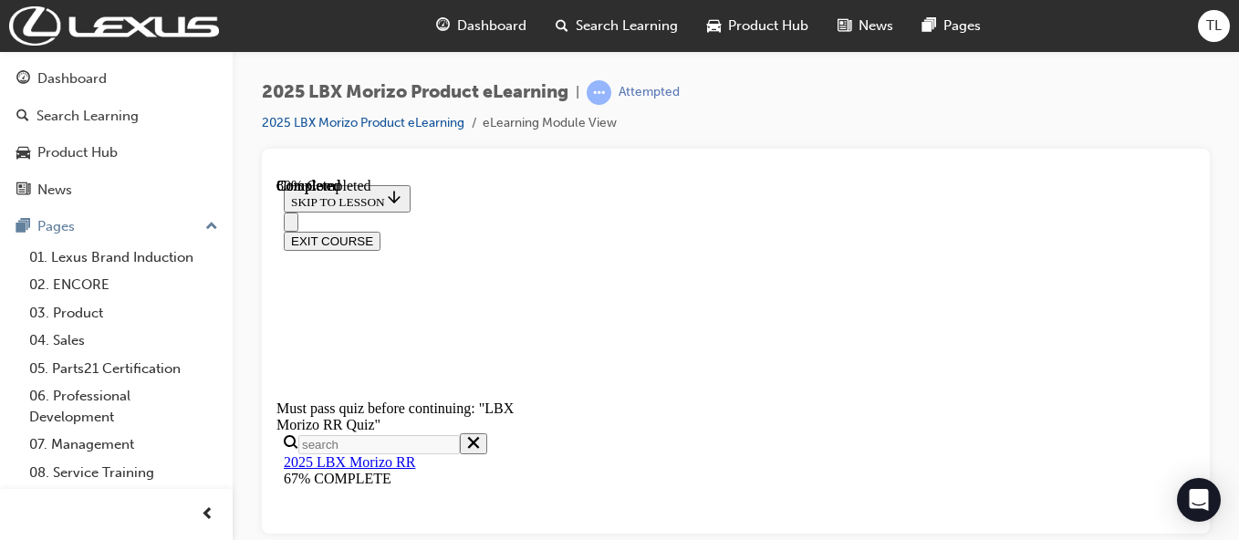
scroll to position [575, 0]
radio input "true"
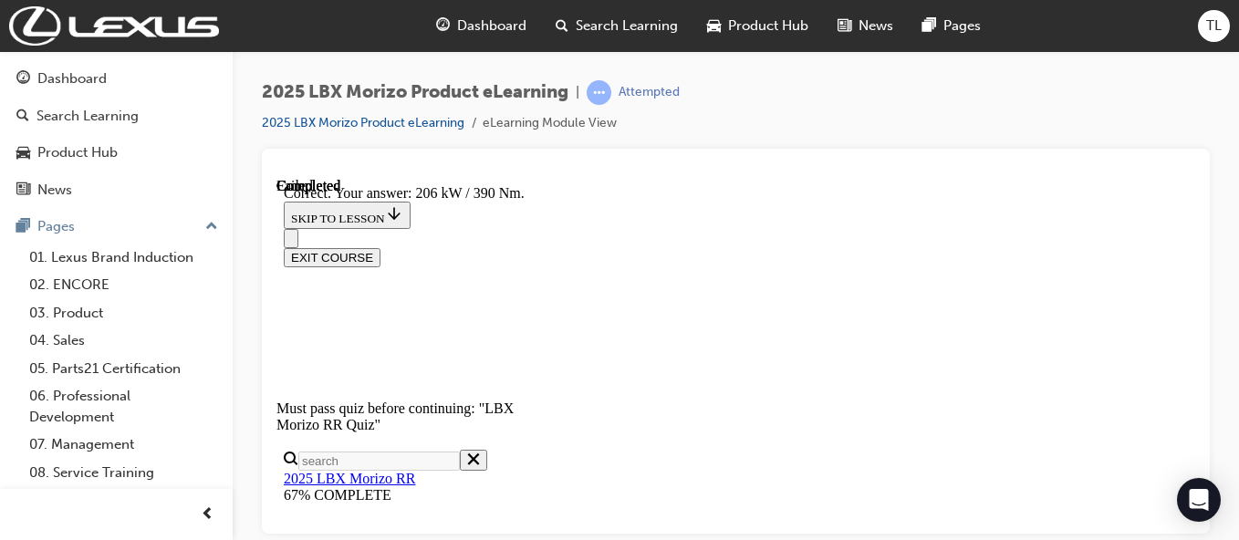
scroll to position [811, 0]
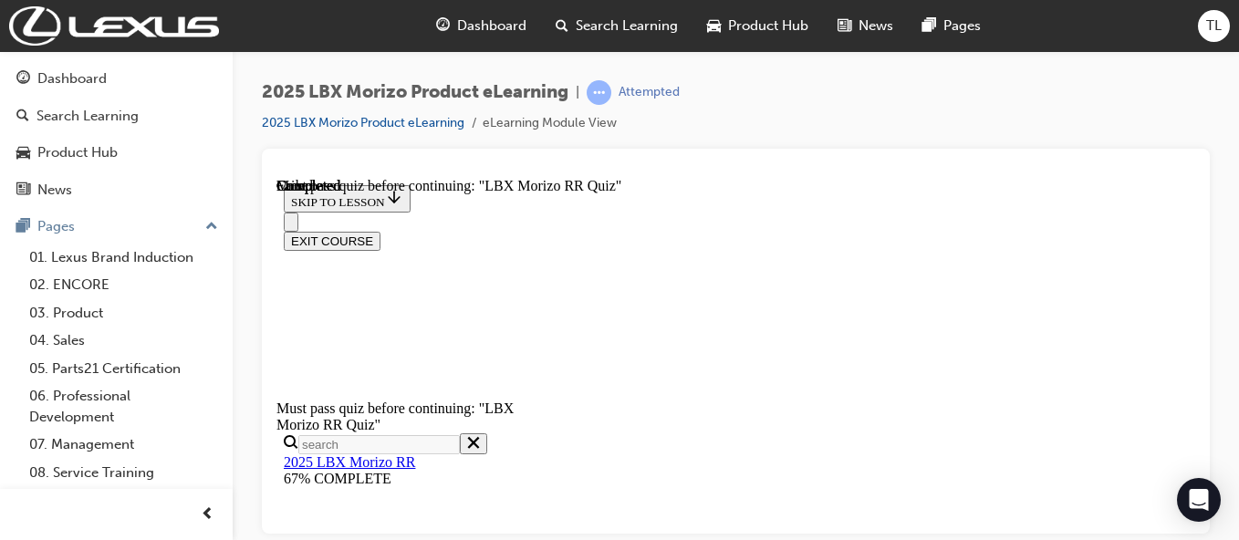
scroll to position [647, 0]
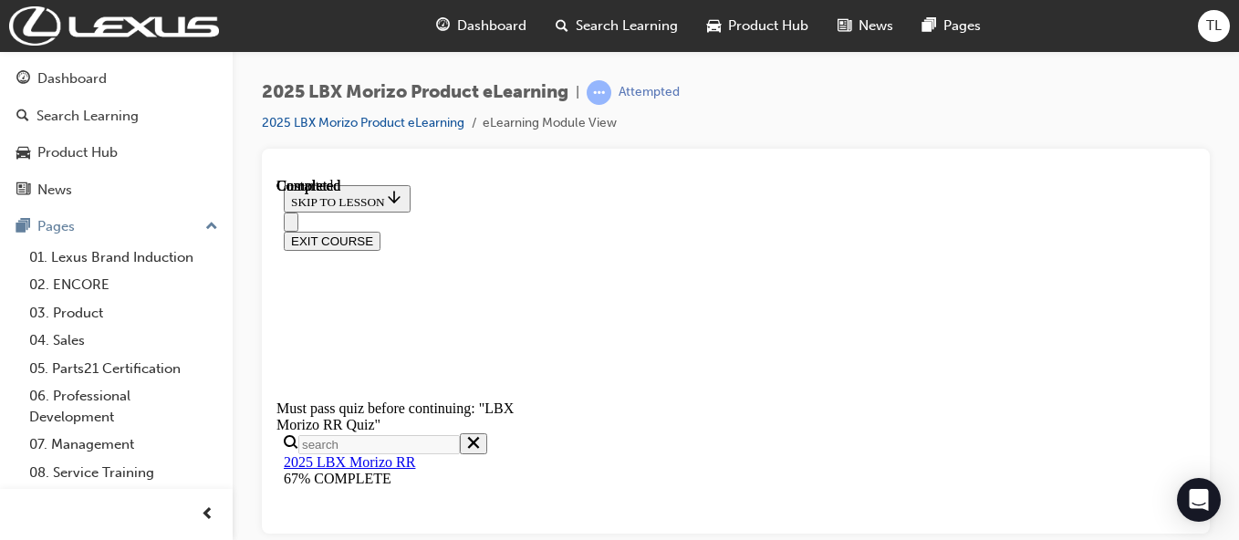
radio input "true"
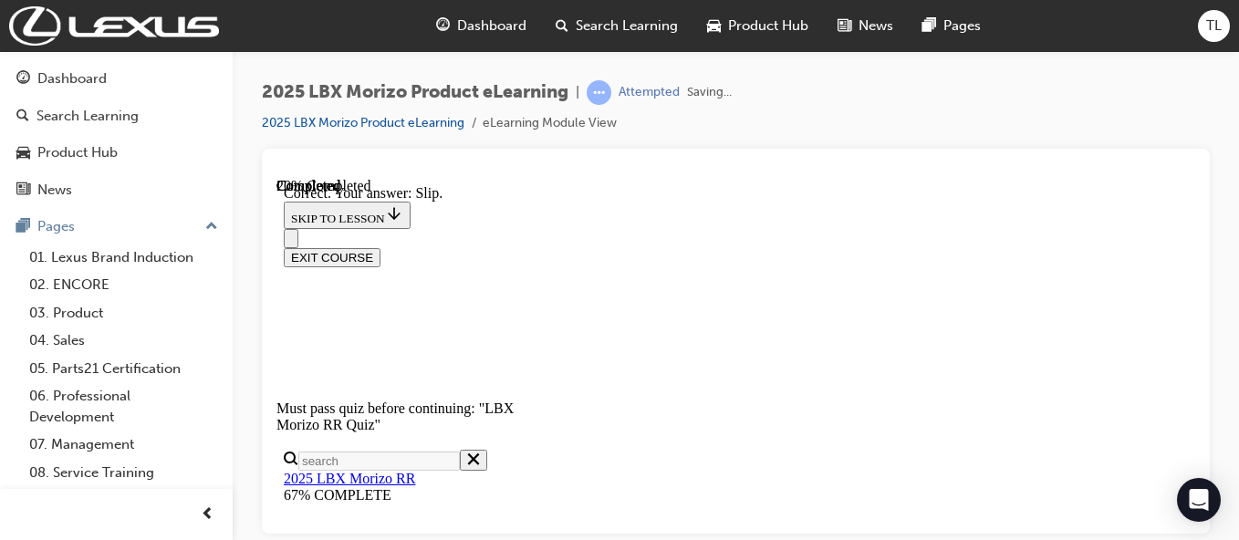
scroll to position [826, 0]
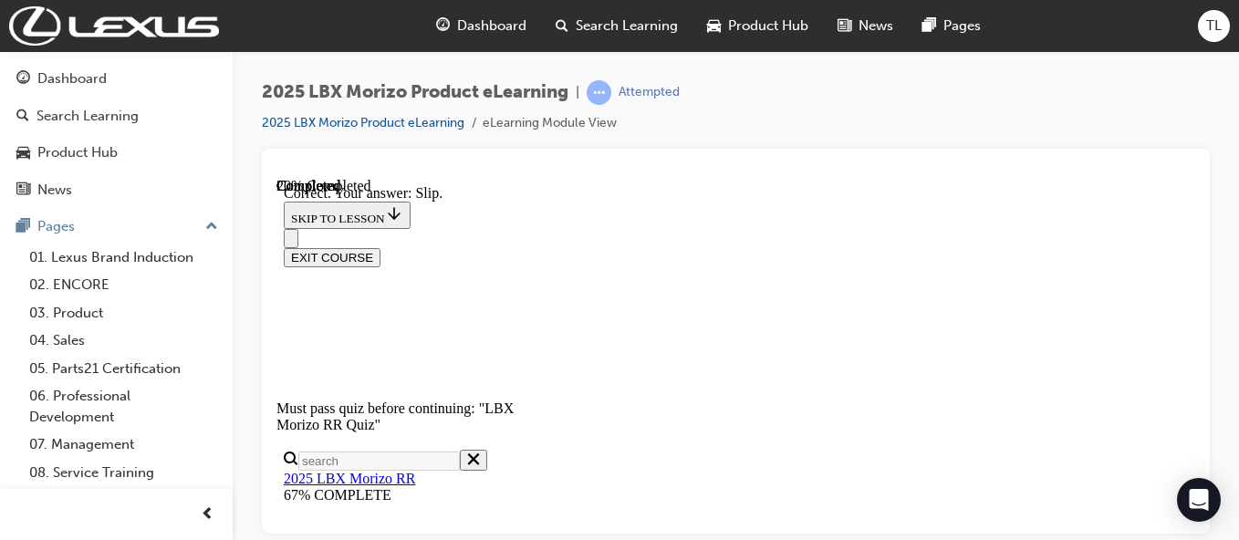
radio input "true"
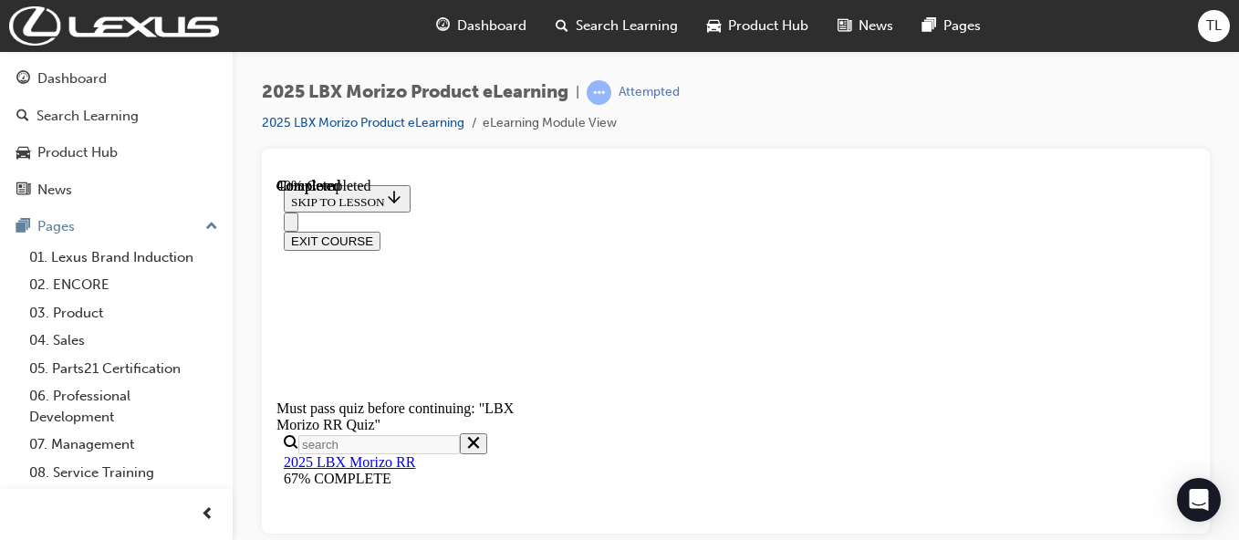
scroll to position [511, 0]
radio input "true"
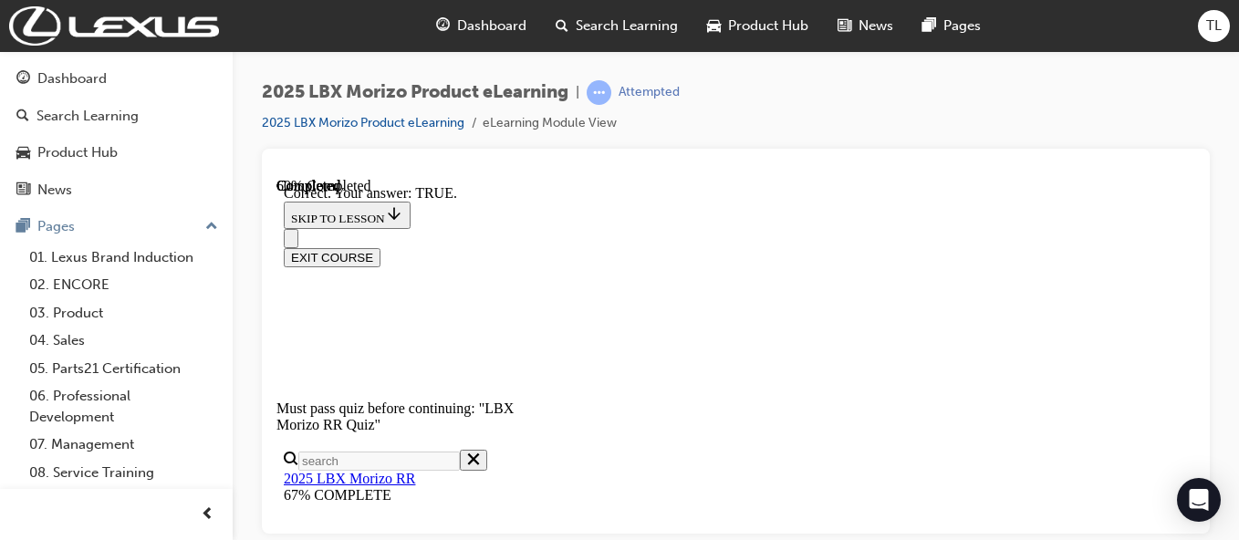
scroll to position [785, 0]
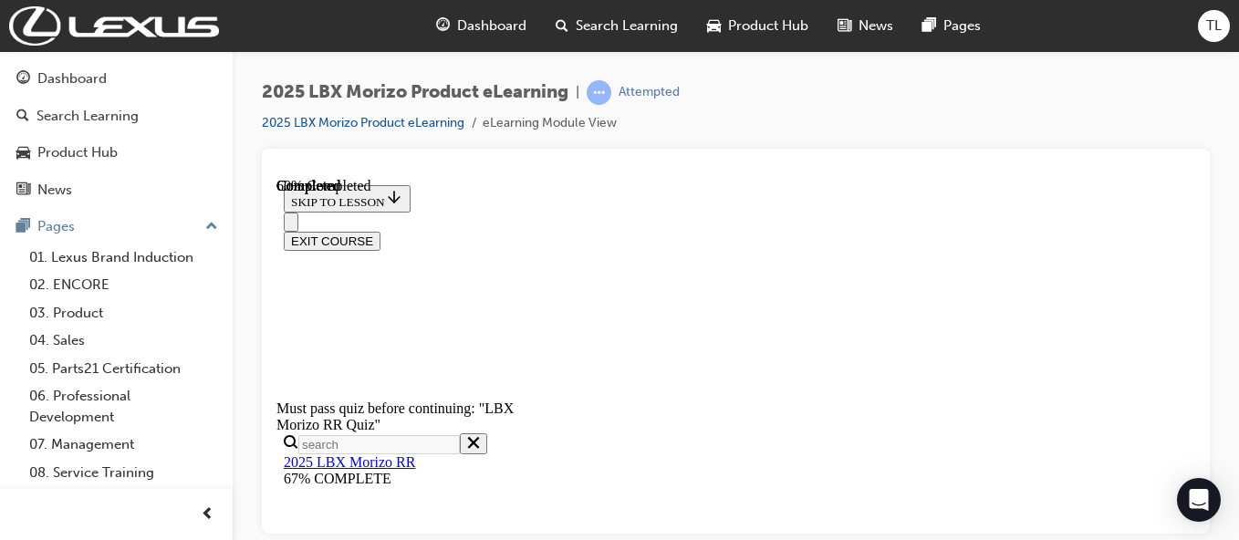
scroll to position [397, 0]
radio input "true"
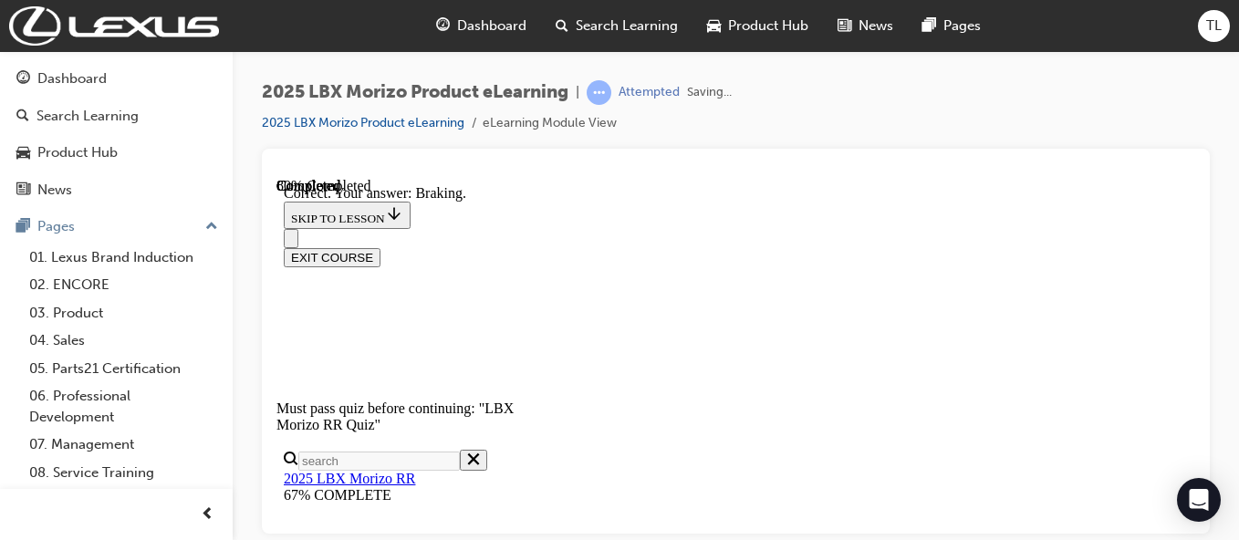
scroll to position [608, 0]
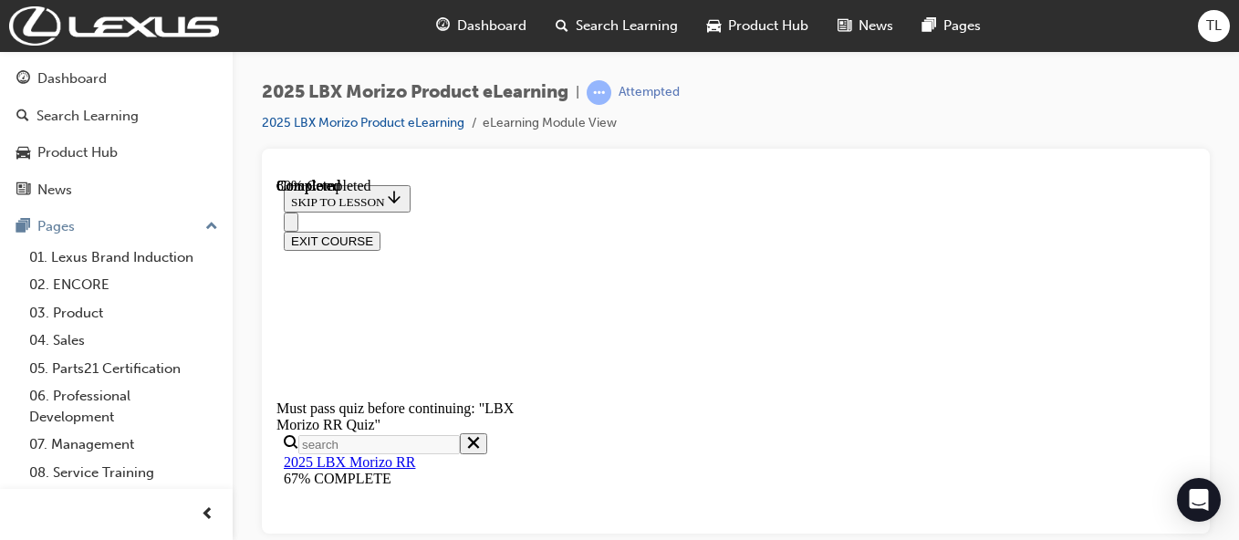
scroll to position [416, 0]
radio input "true"
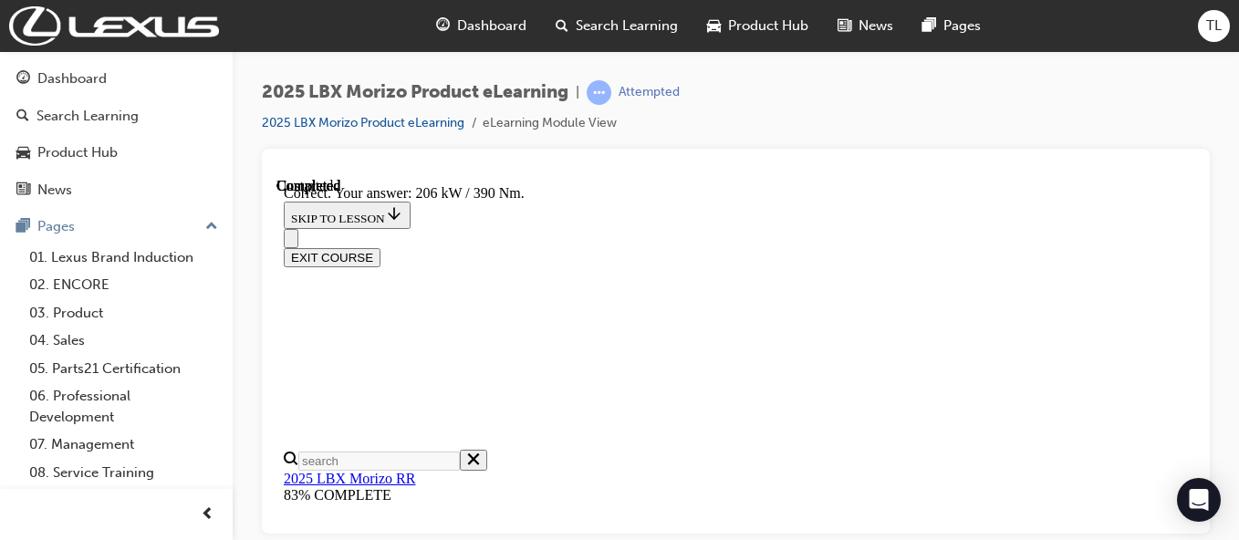
scroll to position [811, 0]
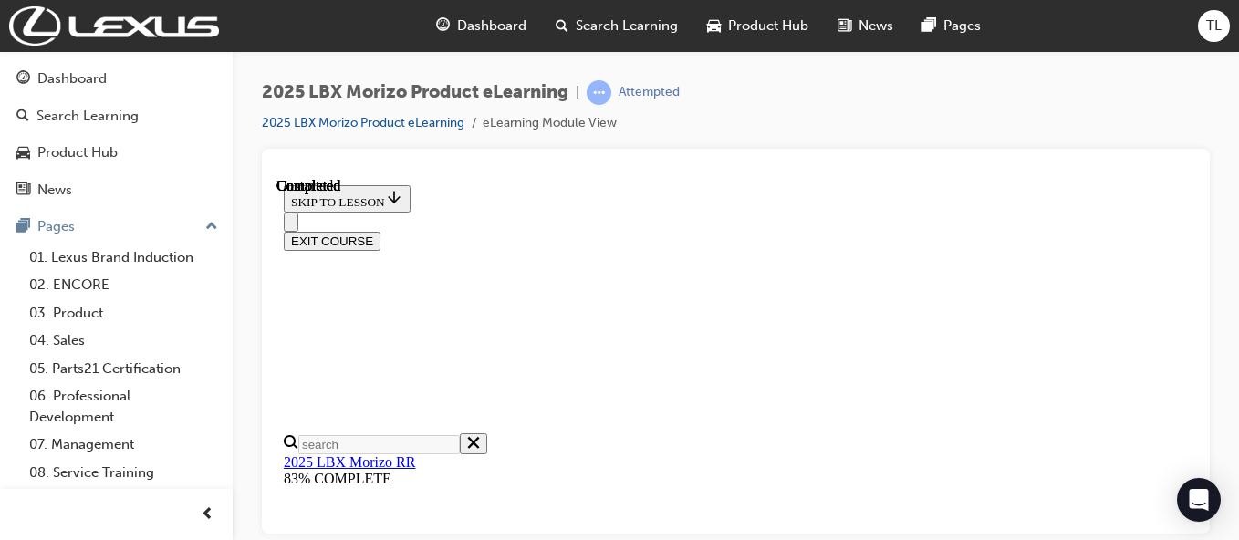
scroll to position [648, 0]
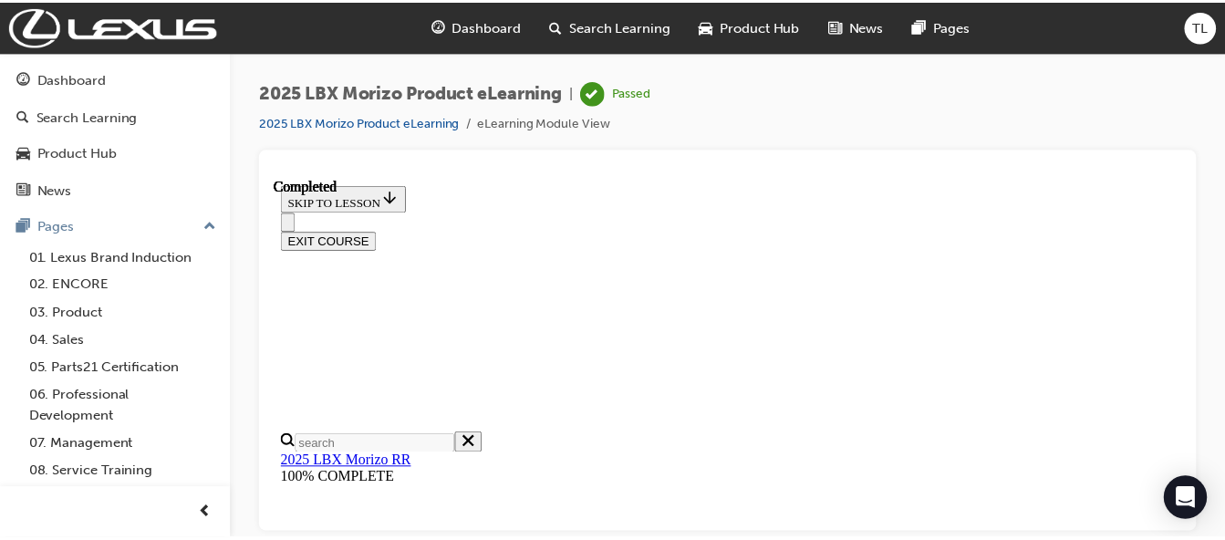
scroll to position [995, 0]
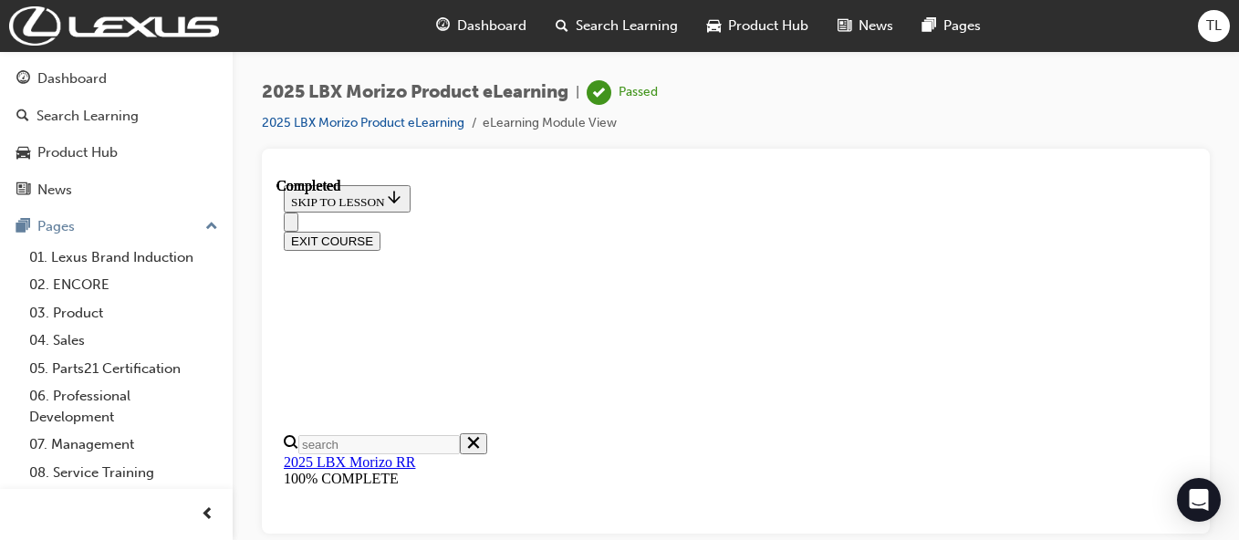
click at [64, 77] on div "Dashboard" at bounding box center [71, 78] width 69 height 21
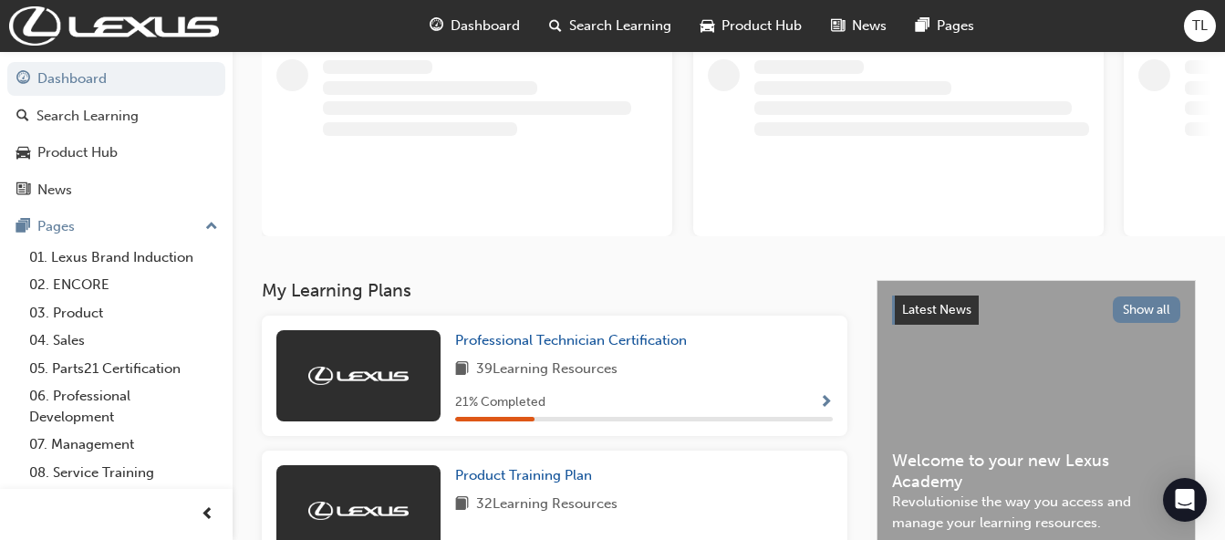
scroll to position [131, 0]
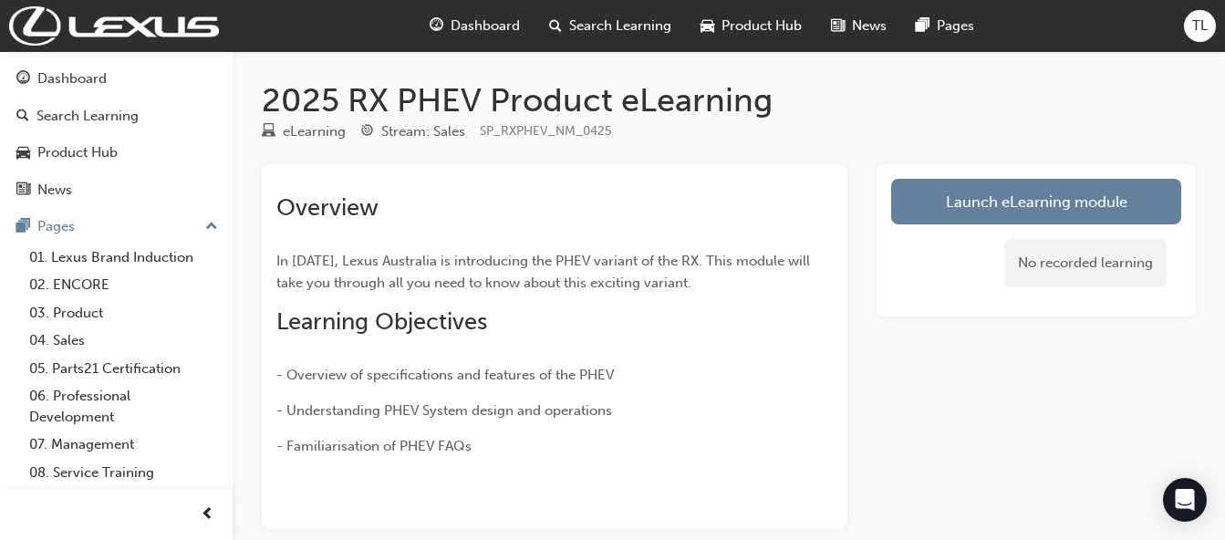
click at [994, 193] on link "Launch eLearning module" at bounding box center [1036, 202] width 290 height 46
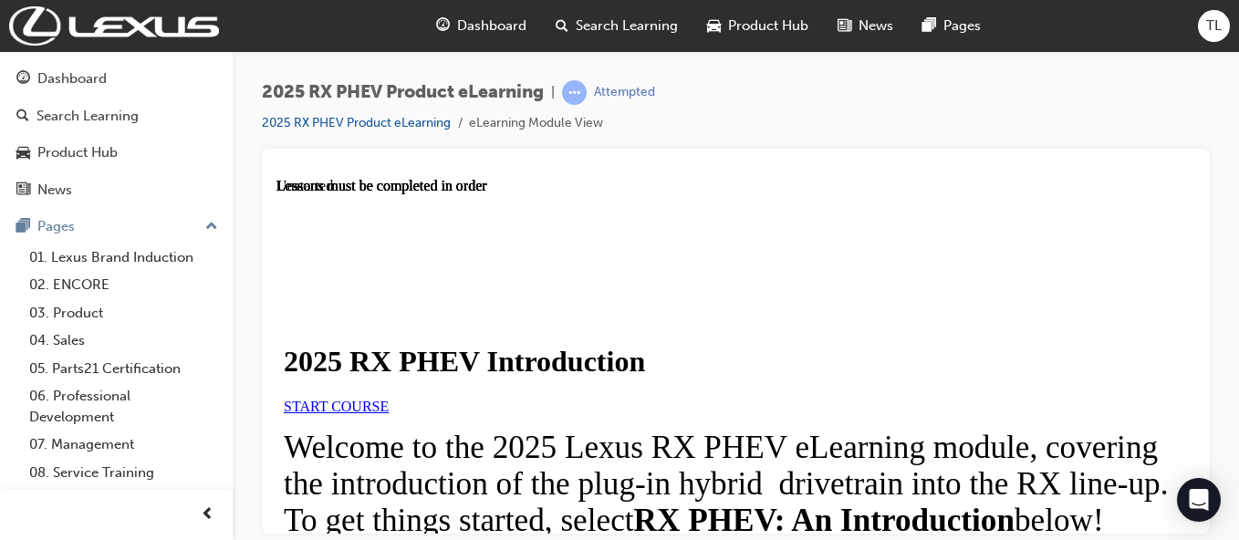
scroll to position [322, 0]
click at [389, 398] on link "START COURSE" at bounding box center [336, 406] width 105 height 16
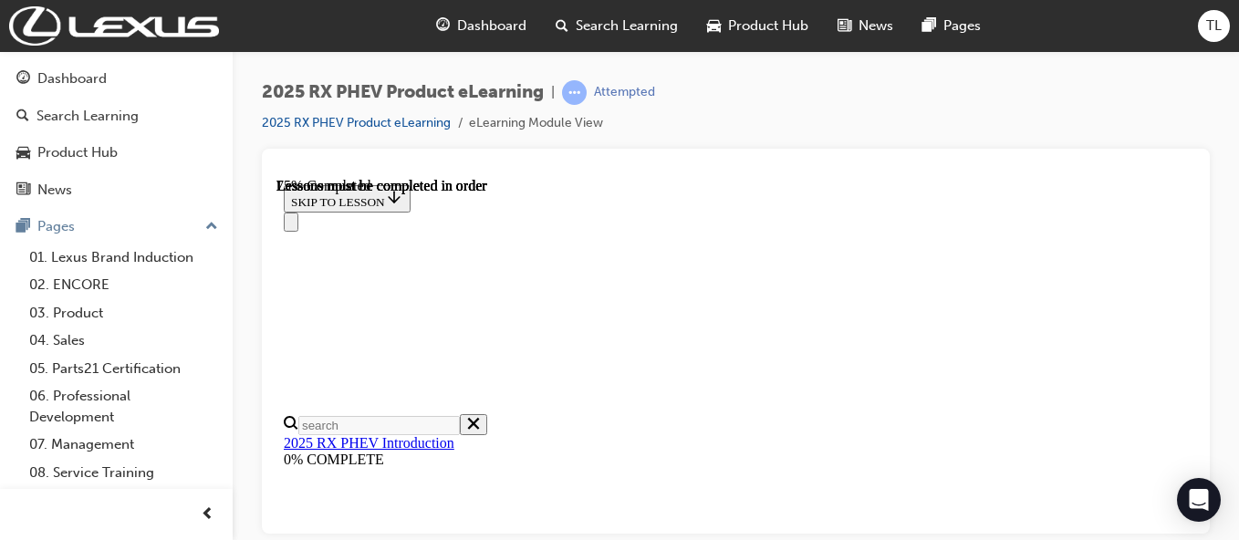
scroll to position [2055, 0]
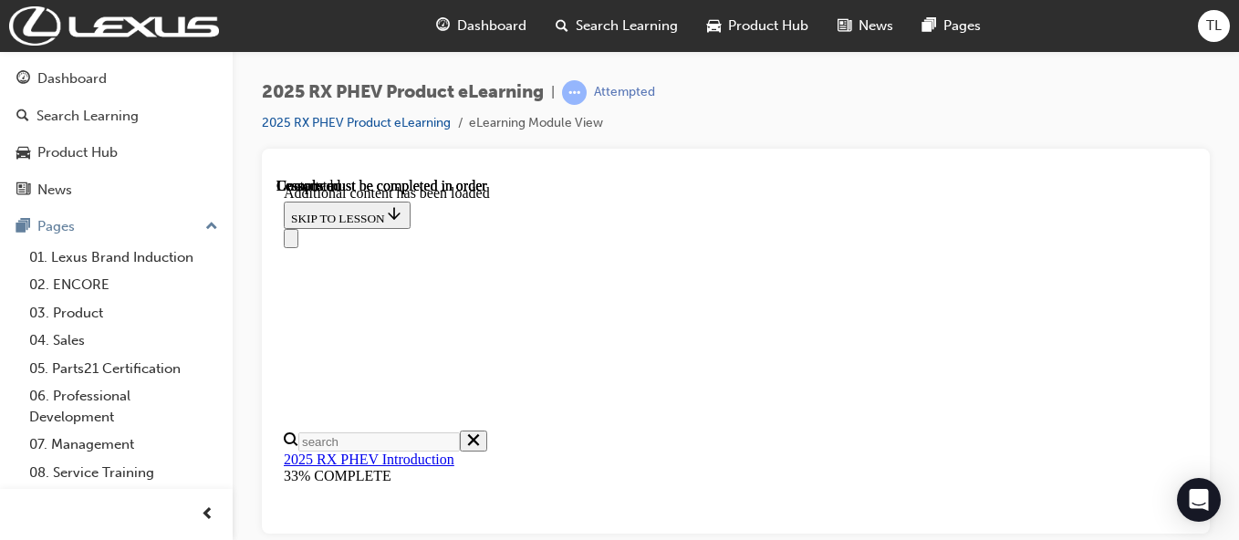
scroll to position [2779, 0]
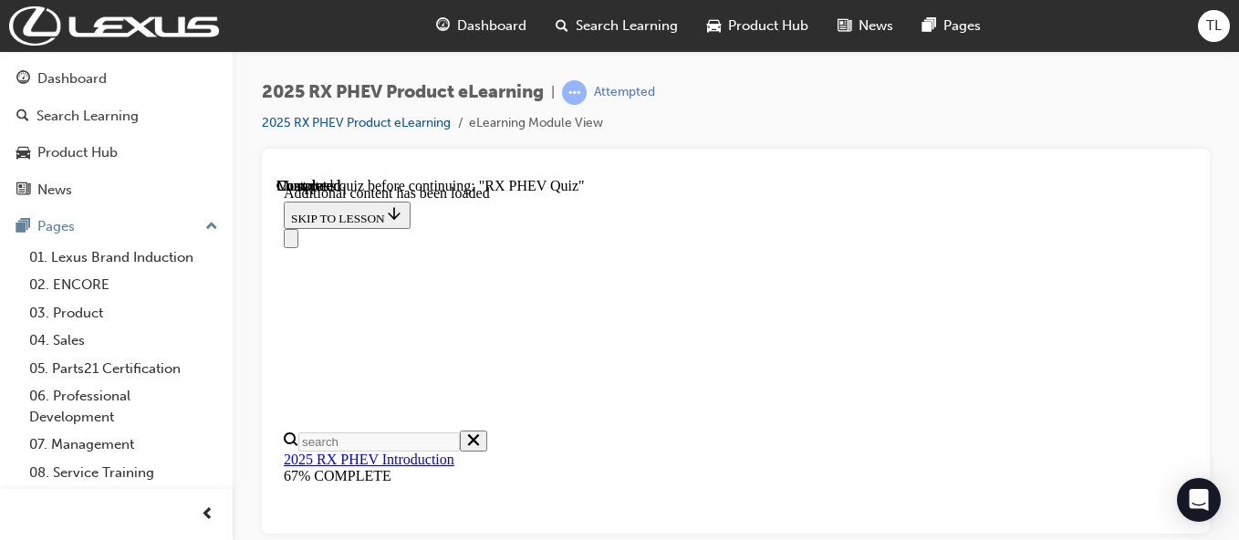
scroll to position [1894, 0]
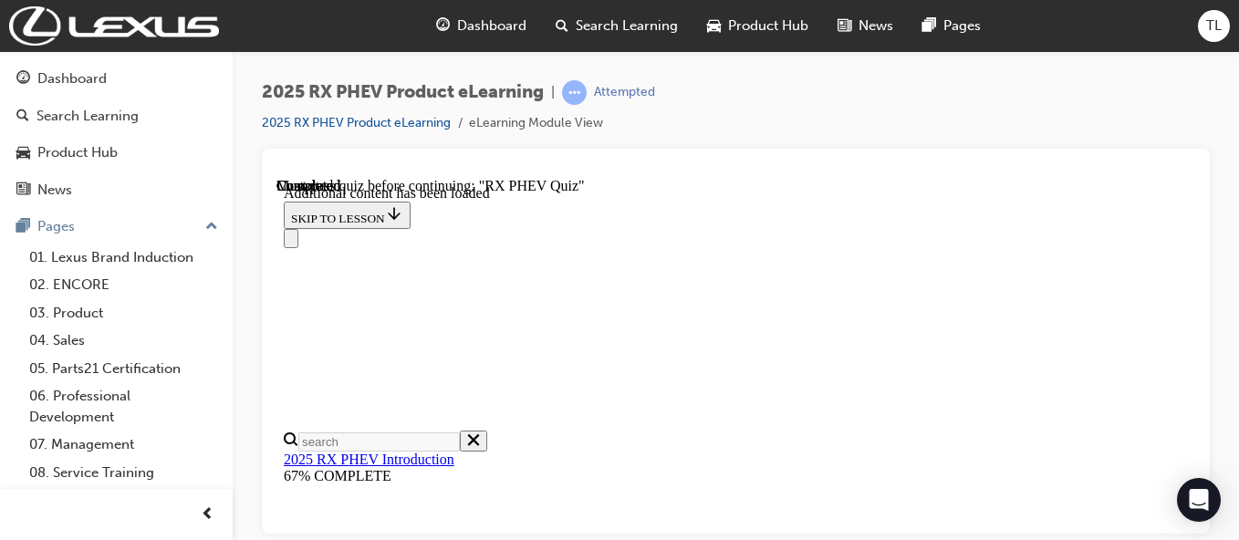
radio input "true"
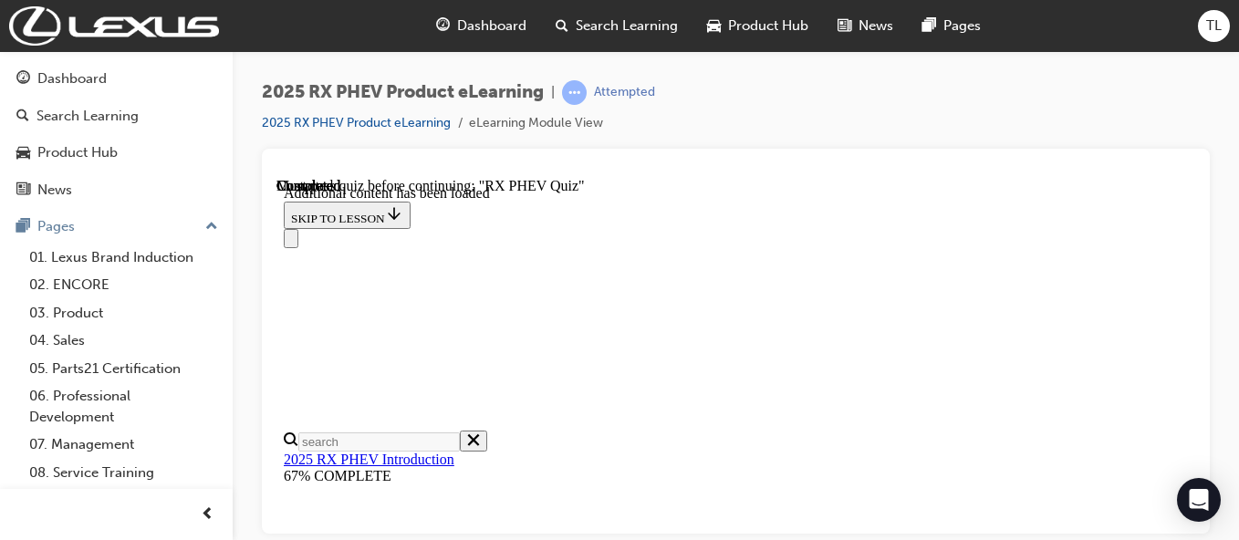
radio input "true"
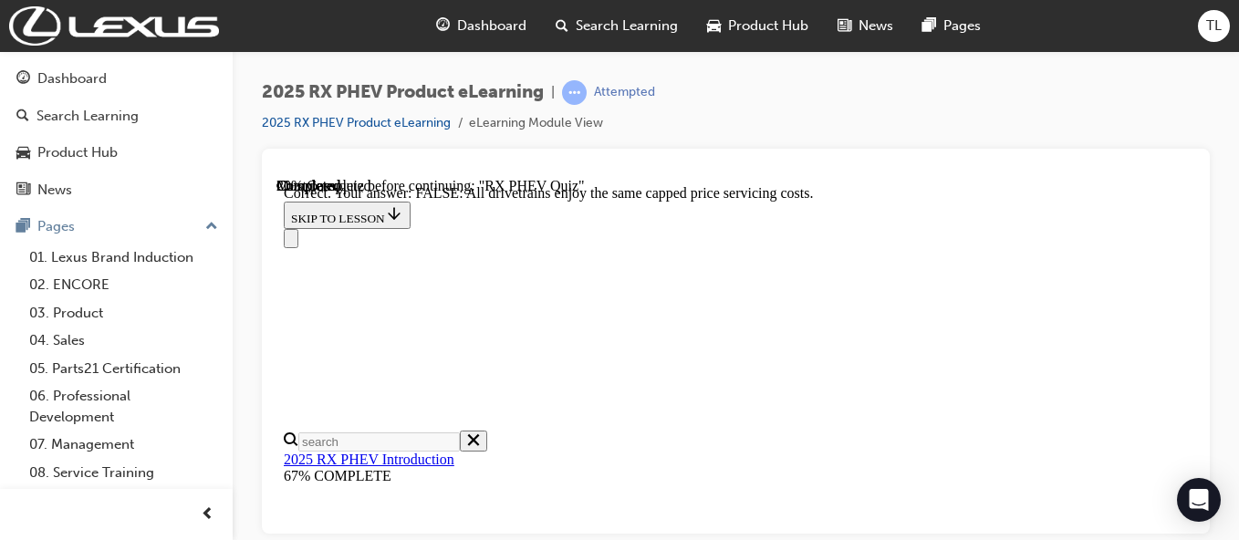
scroll to position [178, 0]
radio input "true"
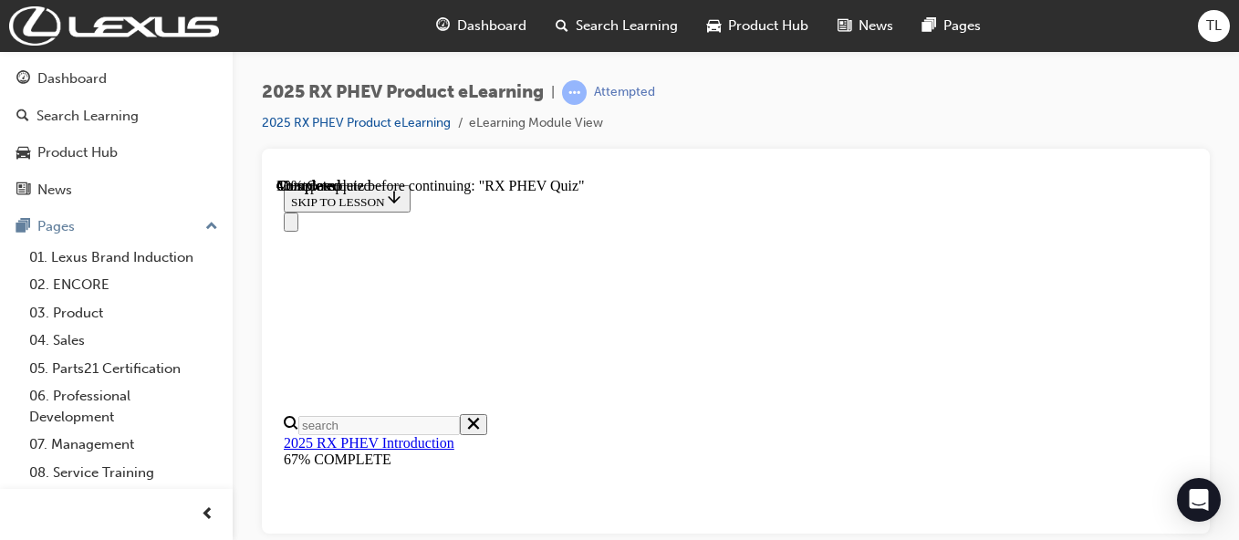
scroll to position [306, 0]
radio input "true"
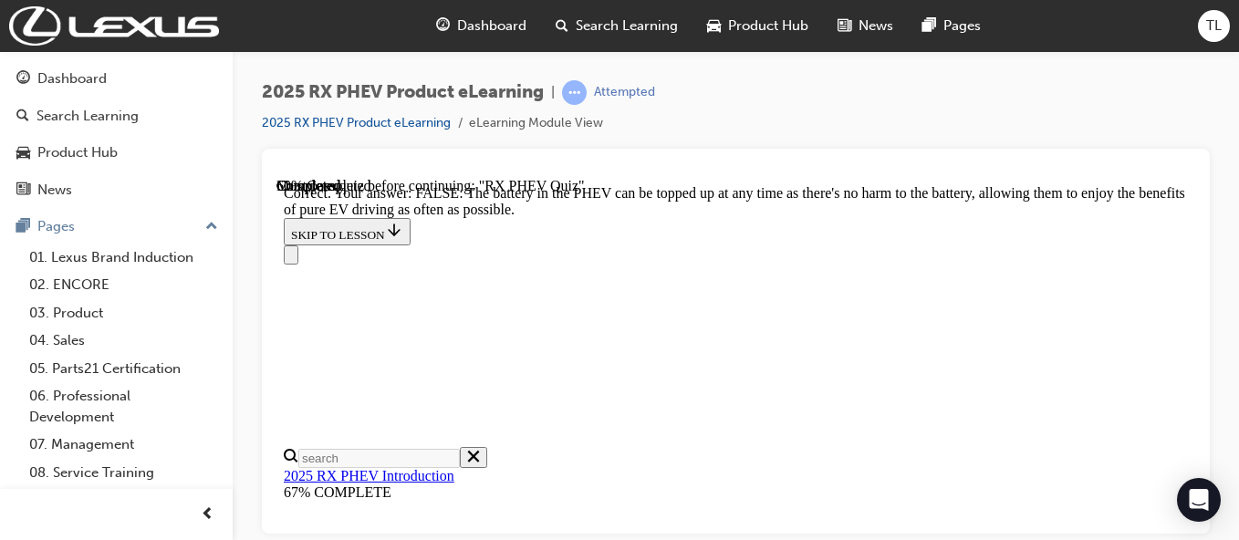
scroll to position [604, 0]
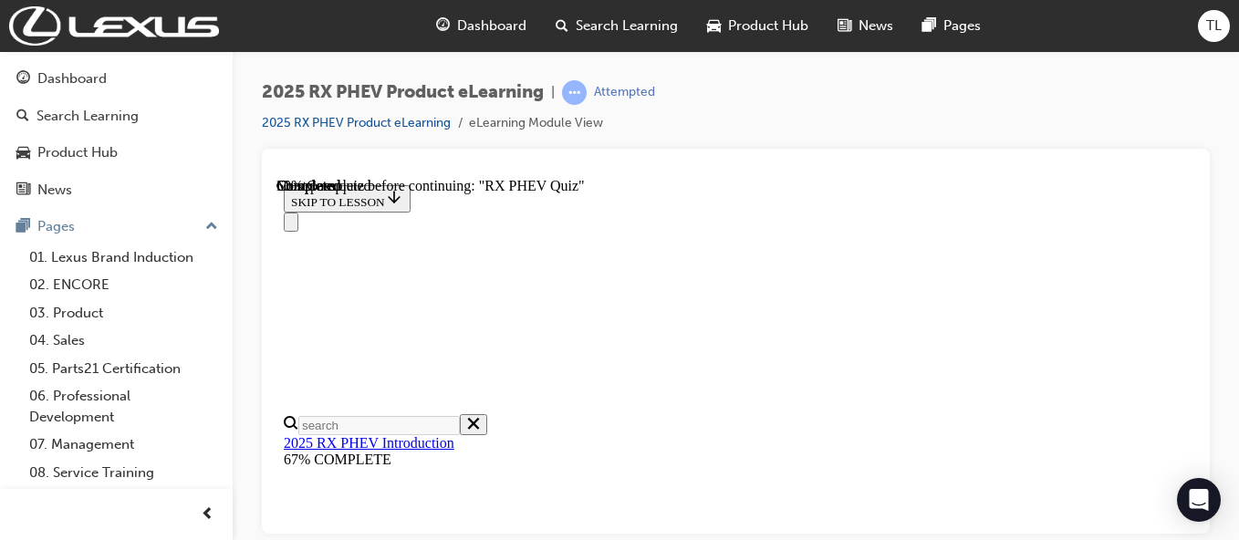
scroll to position [234, 0]
radio input "true"
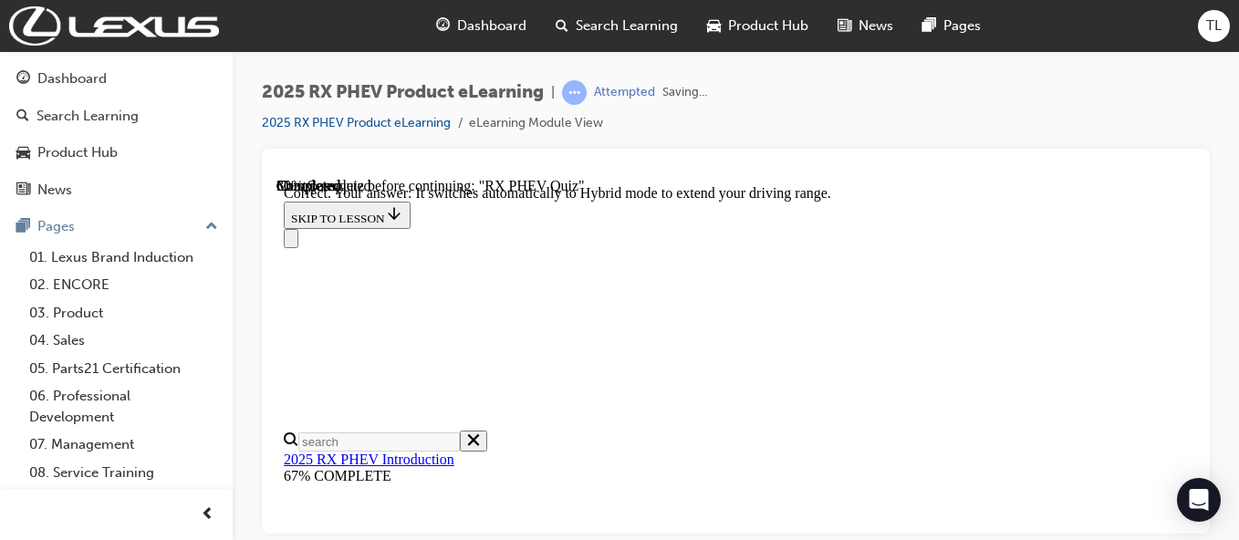
scroll to position [628, 0]
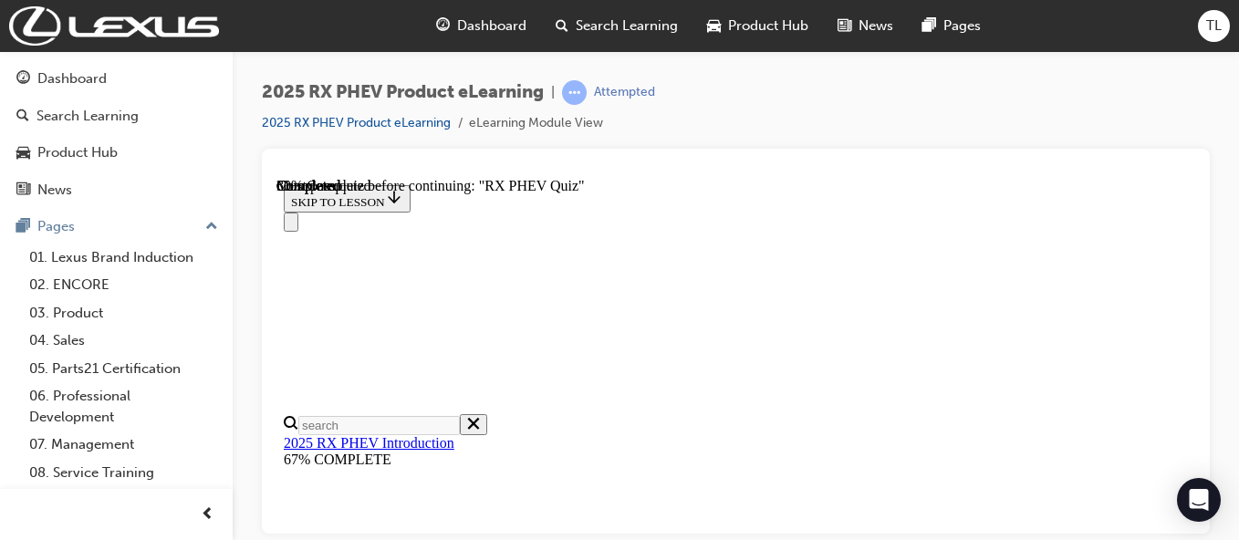
scroll to position [176, 0]
radio input "true"
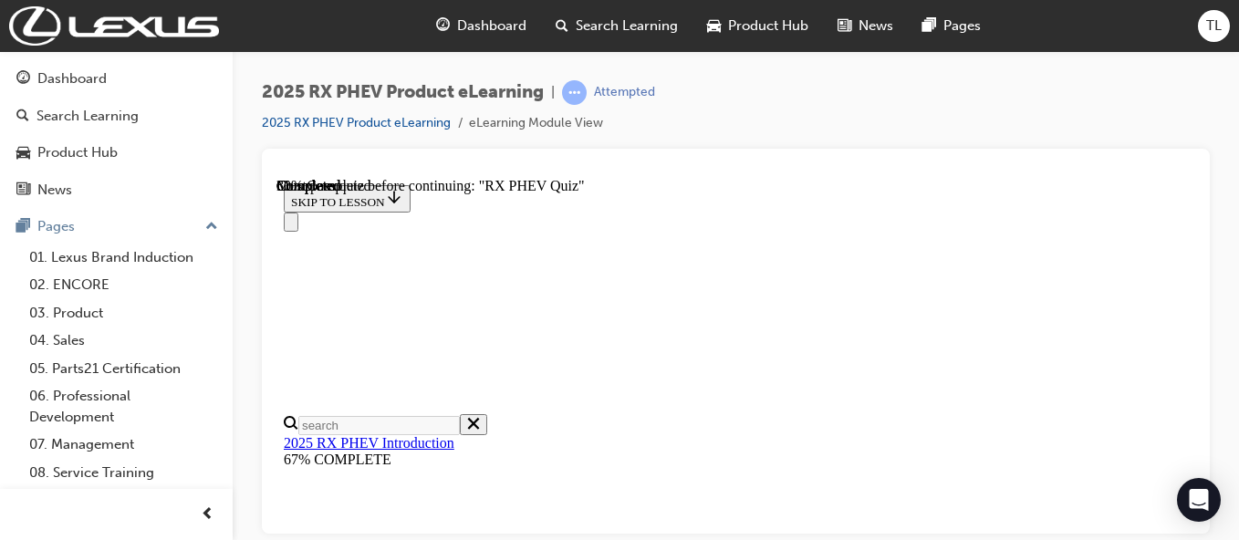
scroll to position [1578, 0]
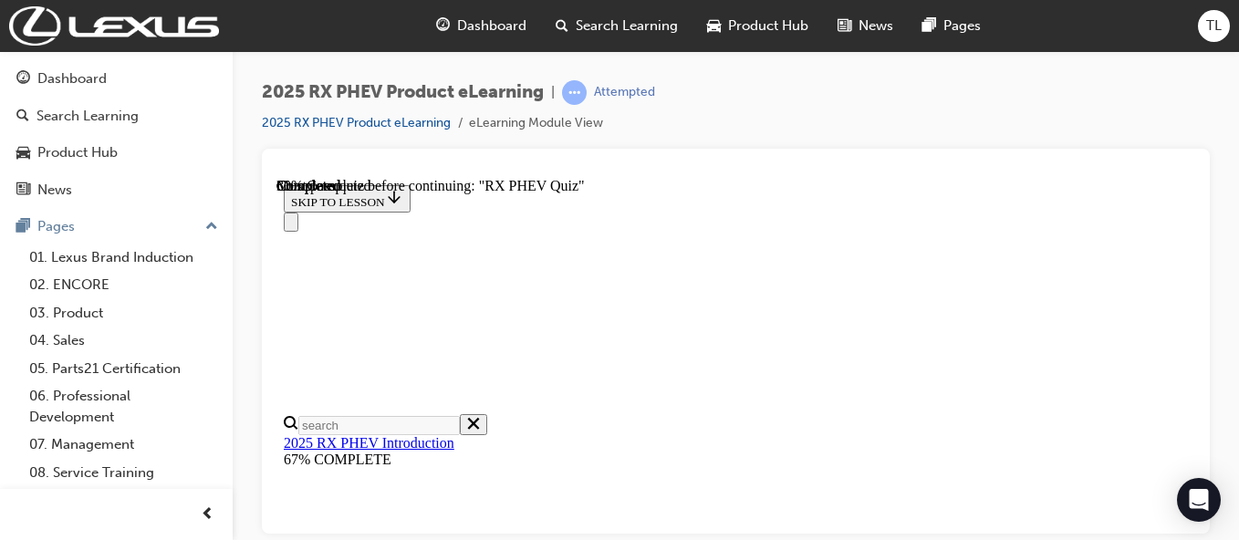
radio input "true"
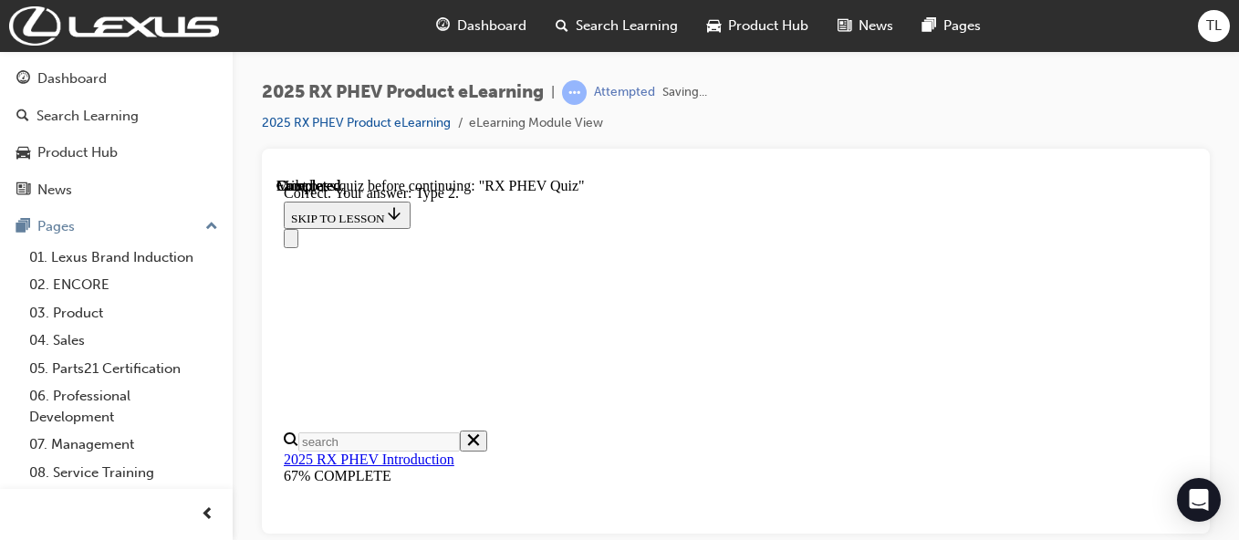
scroll to position [628, 0]
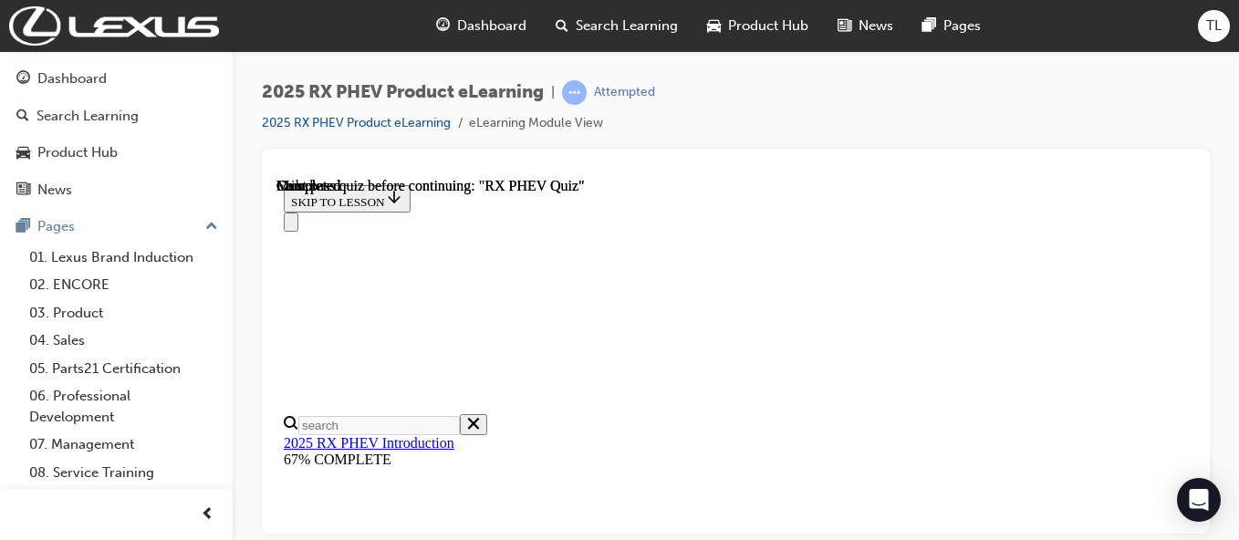
scroll to position [648, 0]
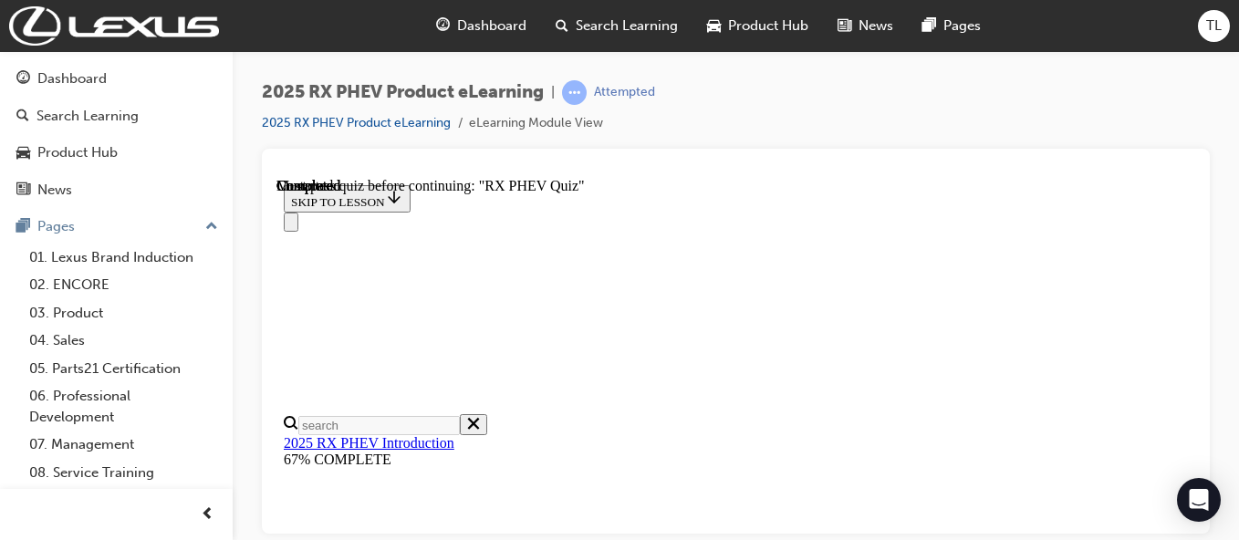
radio input "true"
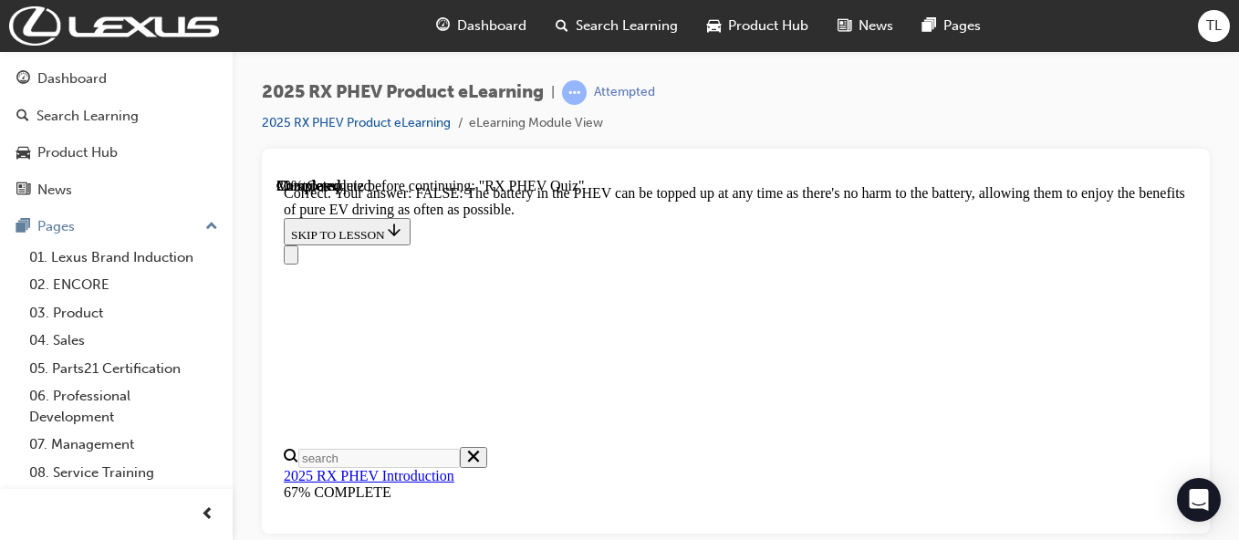
scroll to position [604, 0]
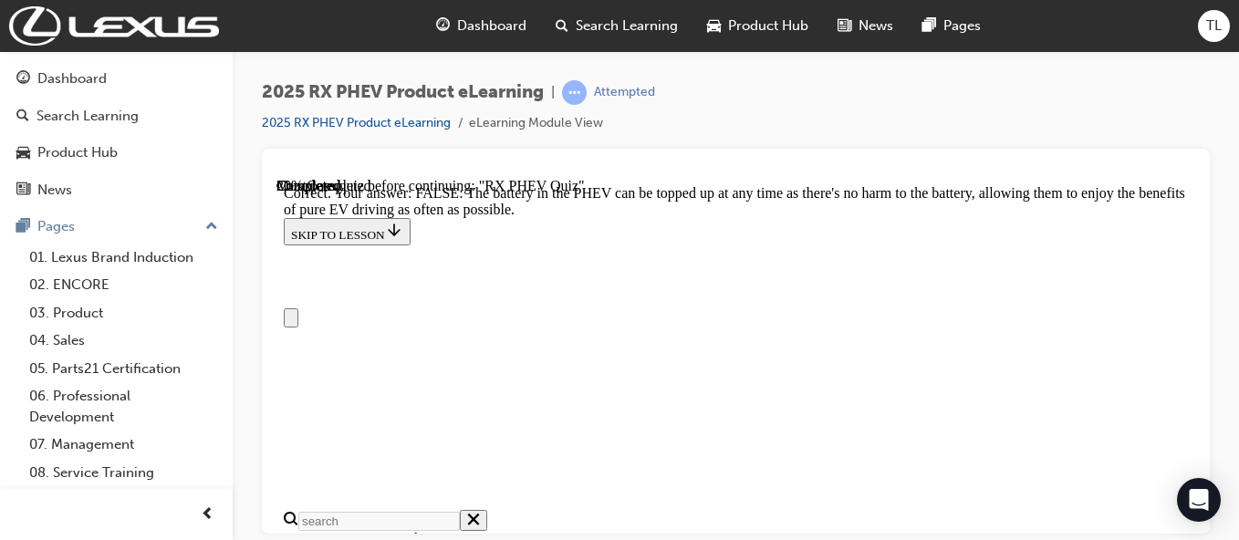
scroll to position [0, 0]
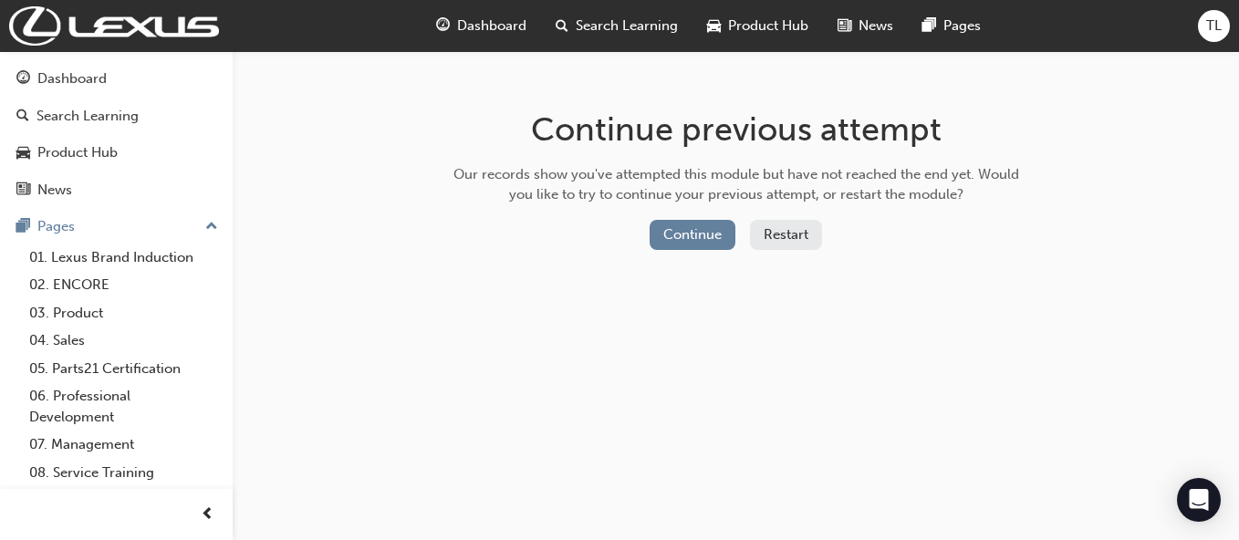
click at [694, 234] on button "Continue" at bounding box center [693, 235] width 86 height 30
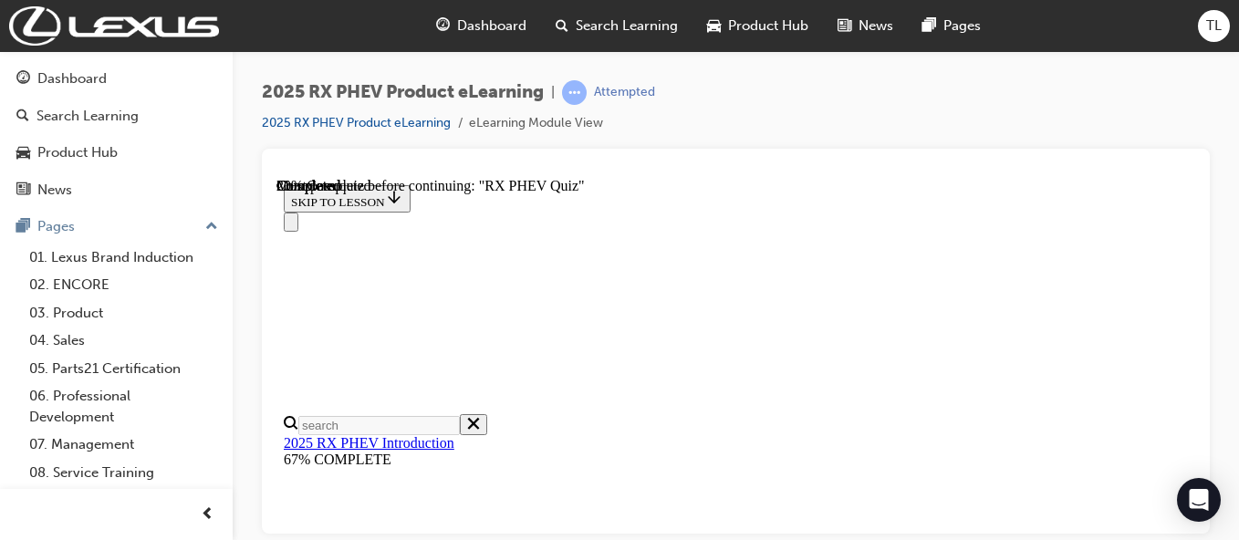
scroll to position [221, 0]
radio input "true"
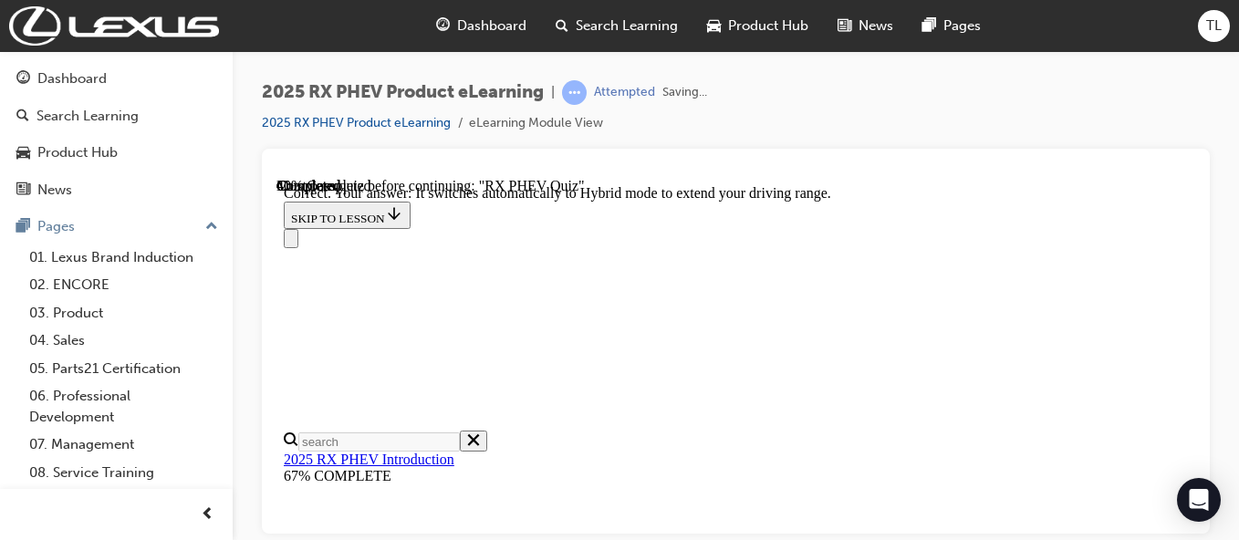
scroll to position [628, 0]
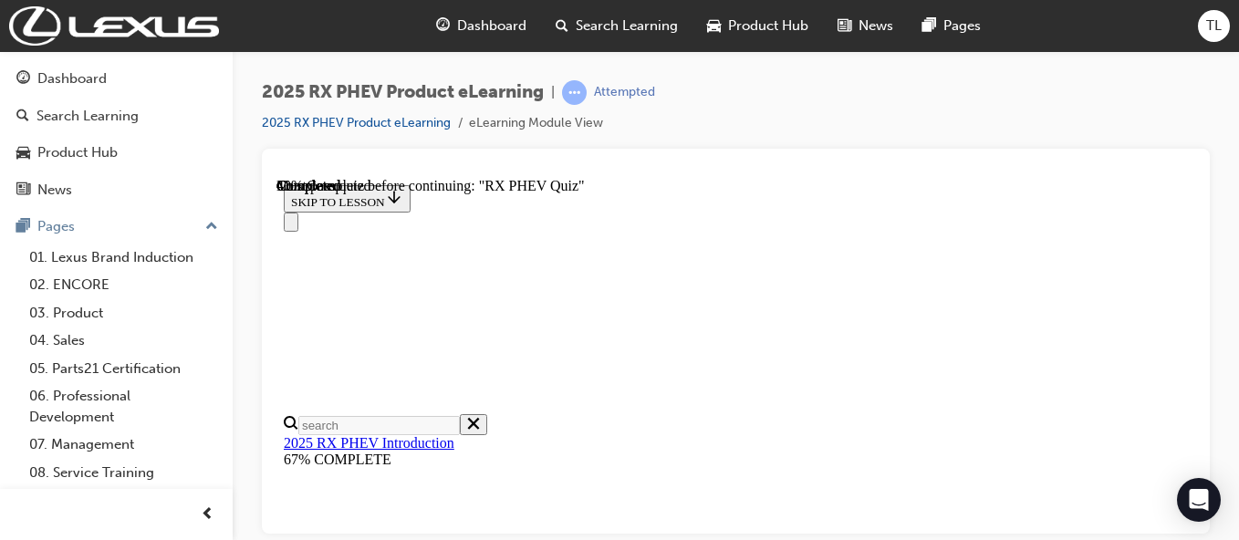
scroll to position [343, 0]
radio input "true"
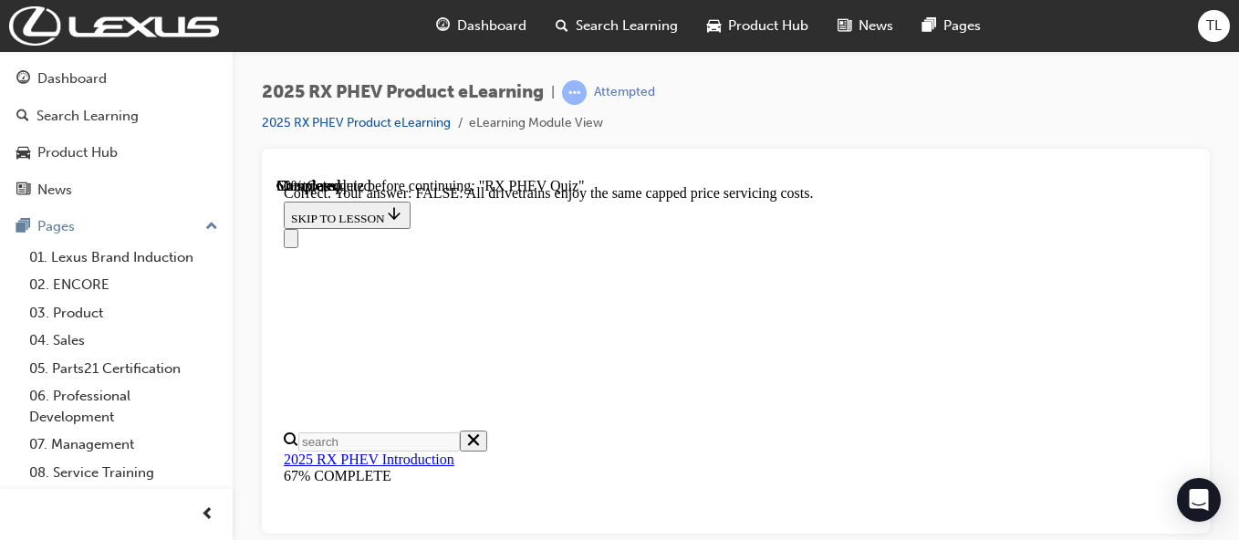
scroll to position [567, 0]
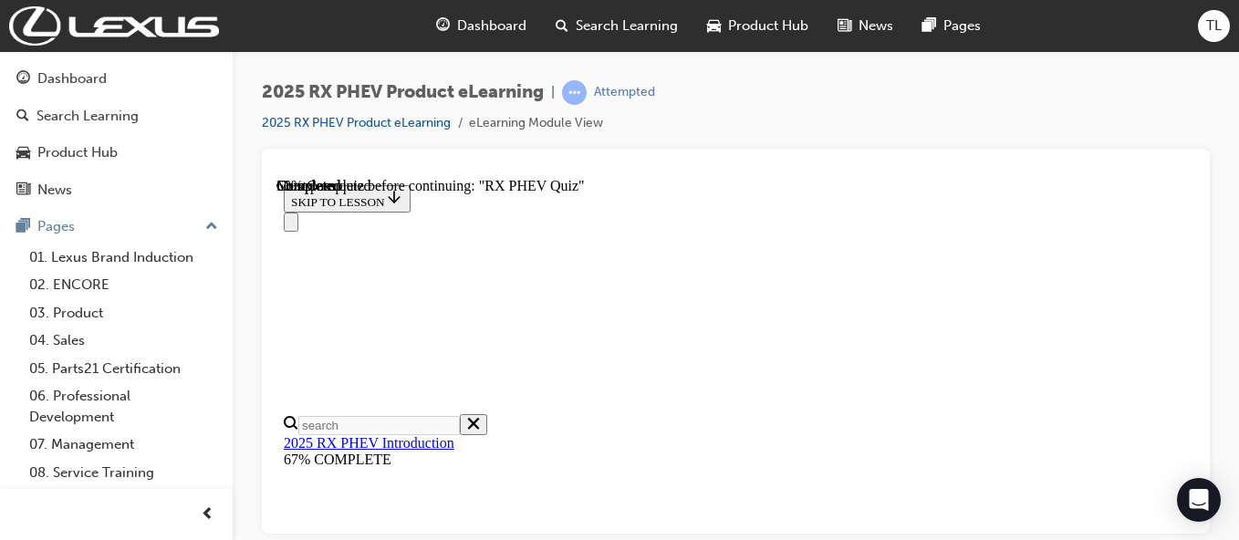
scroll to position [332, 0]
radio input "true"
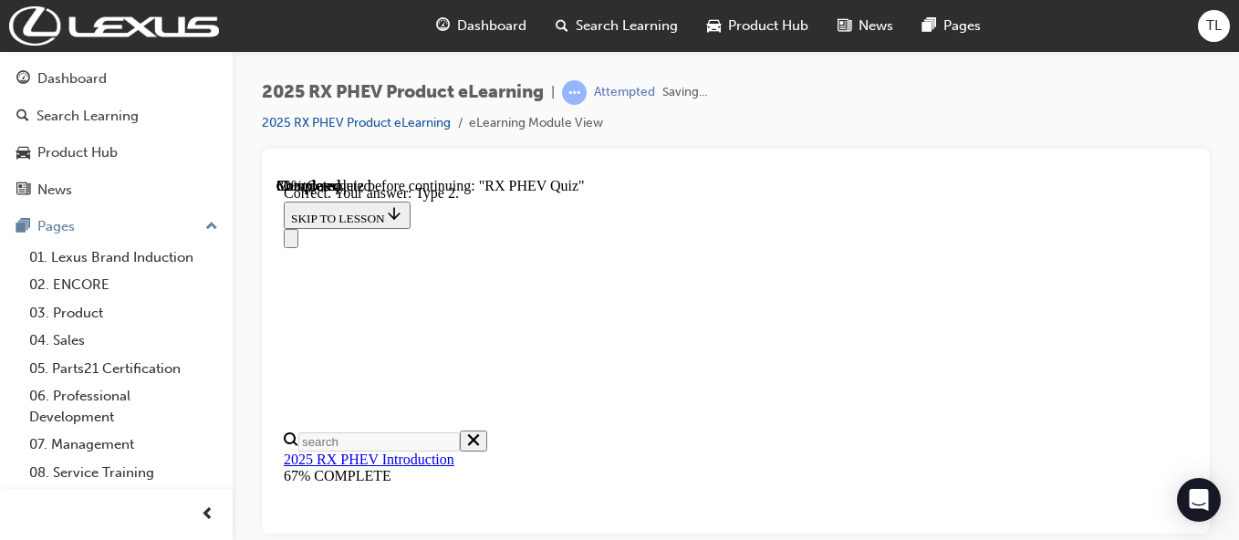
scroll to position [628, 0]
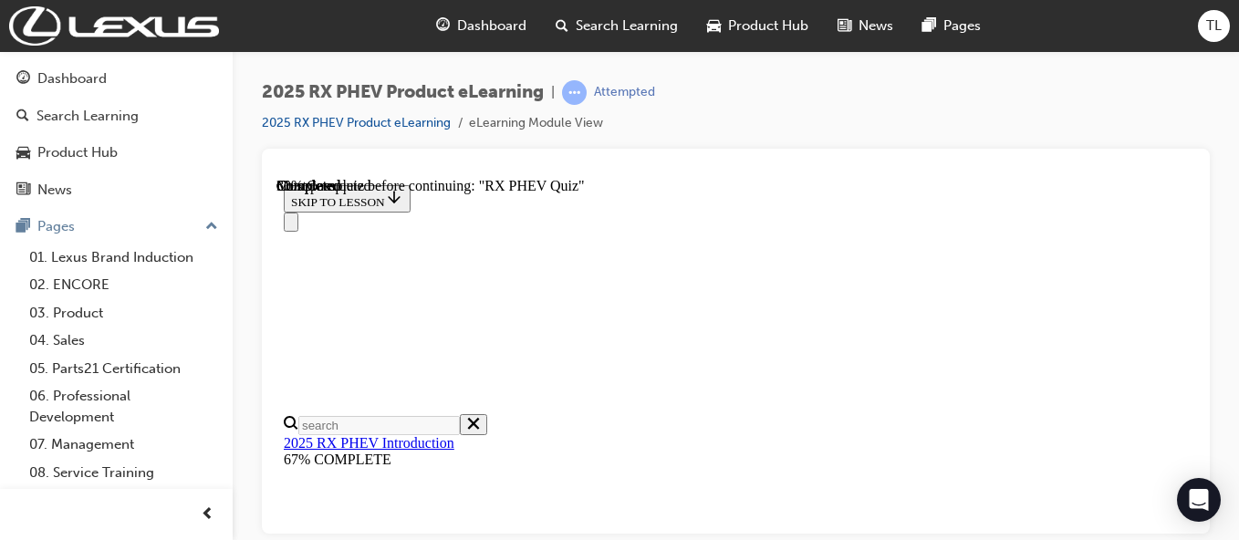
scroll to position [428, 0]
radio input "true"
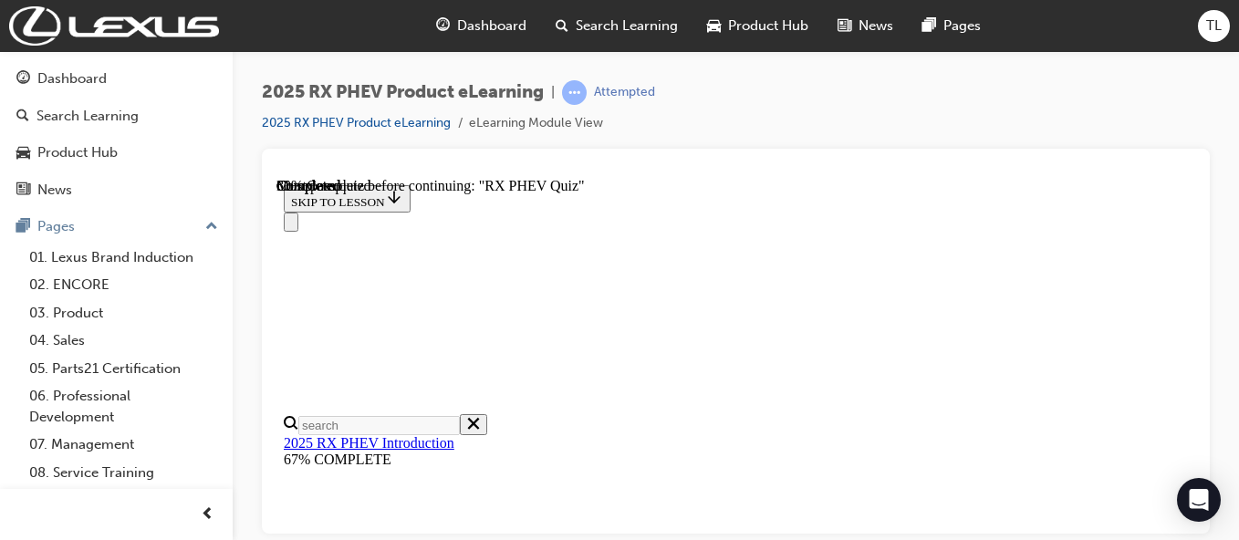
radio input "true"
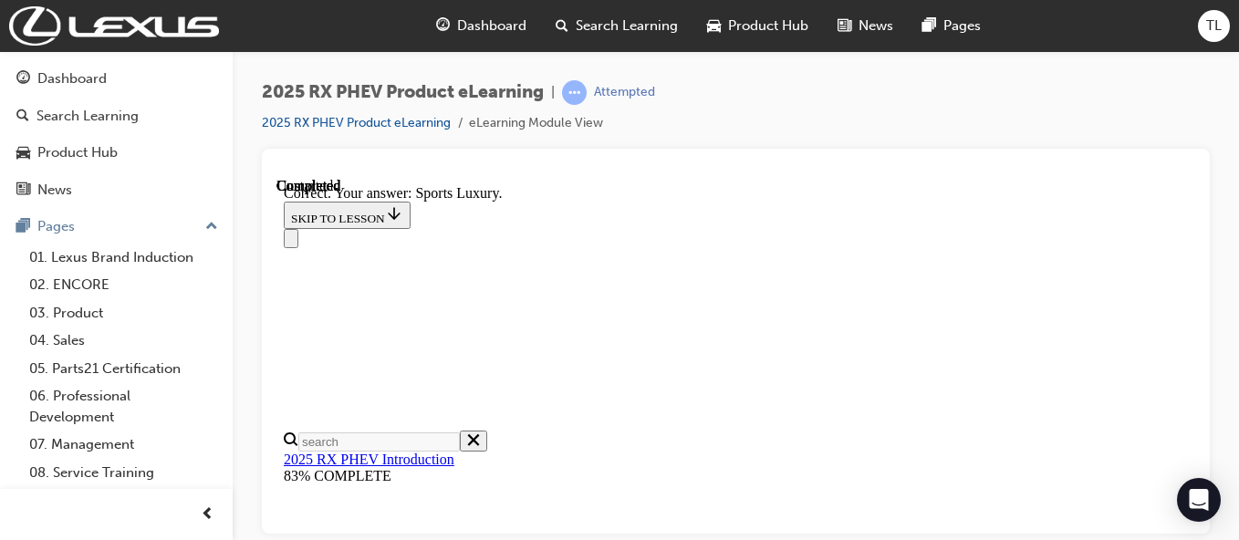
scroll to position [628, 0]
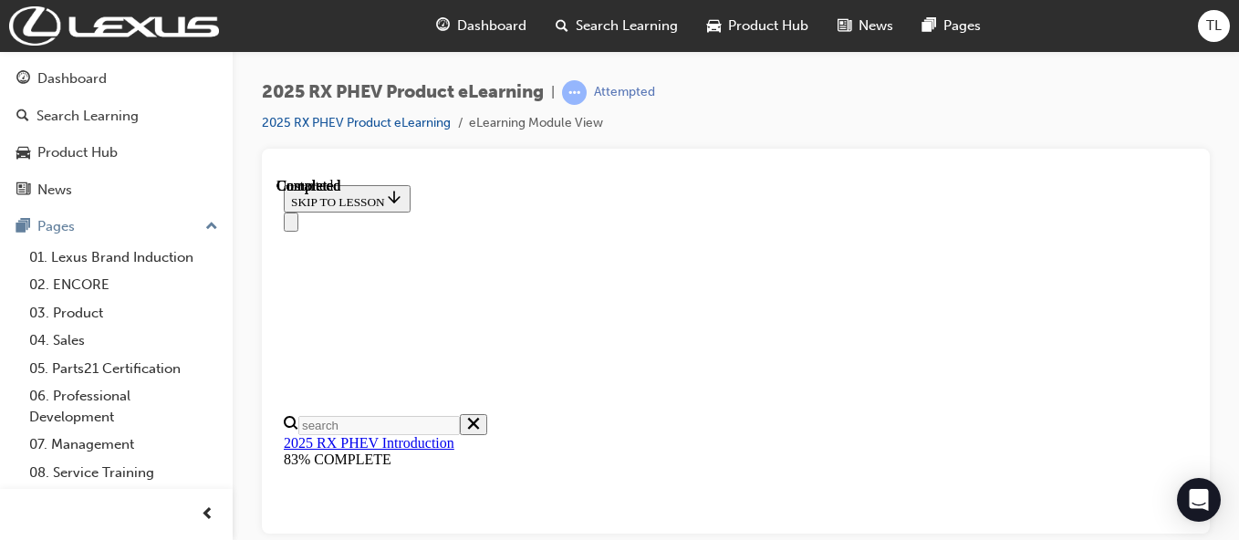
scroll to position [444, 0]
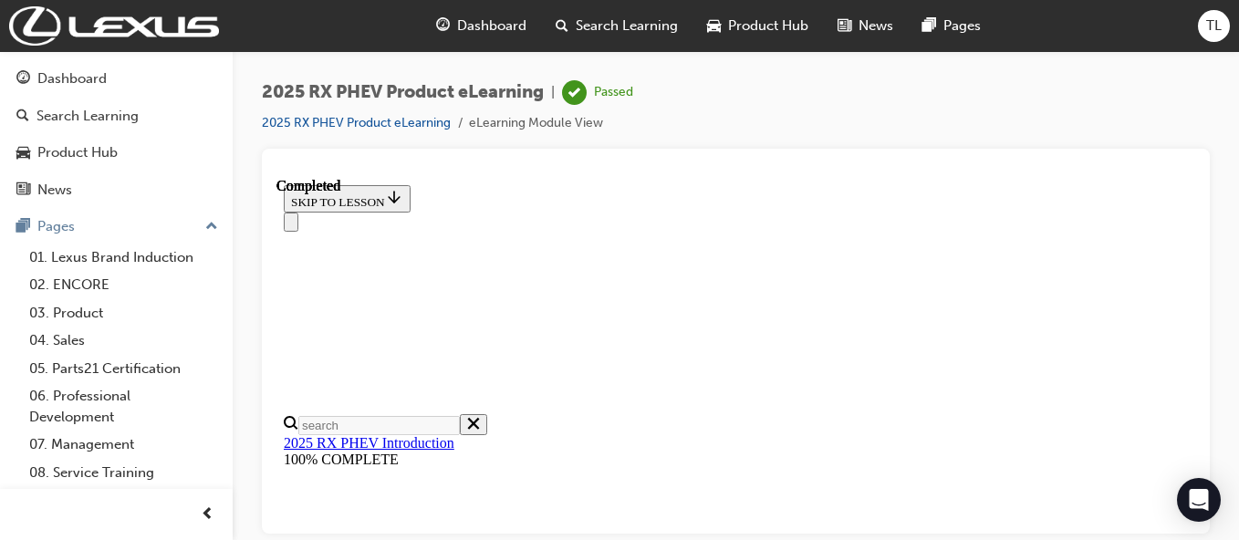
scroll to position [64, 0]
